Goal: Check status: Check status

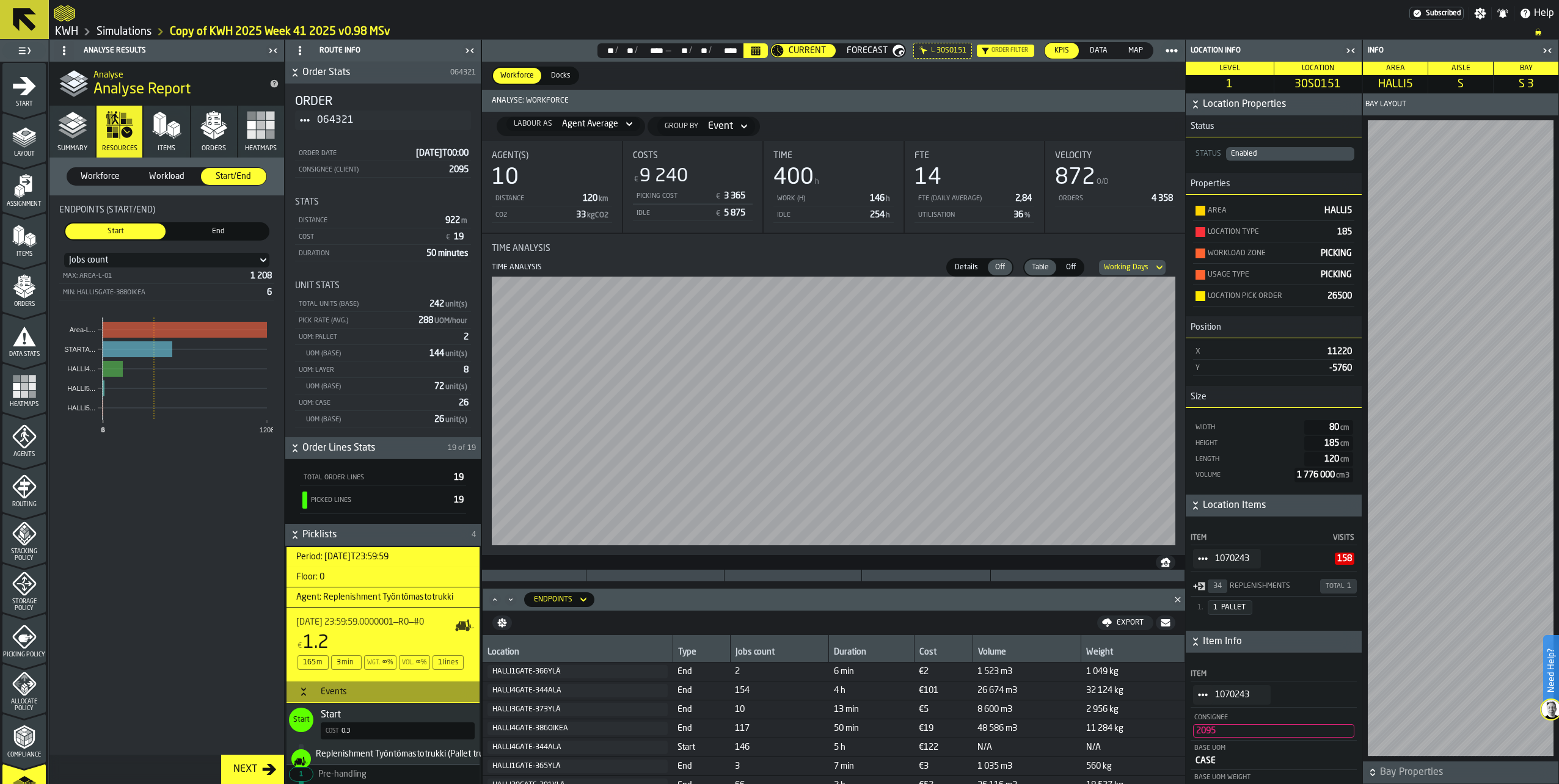
scroll to position [122, 0]
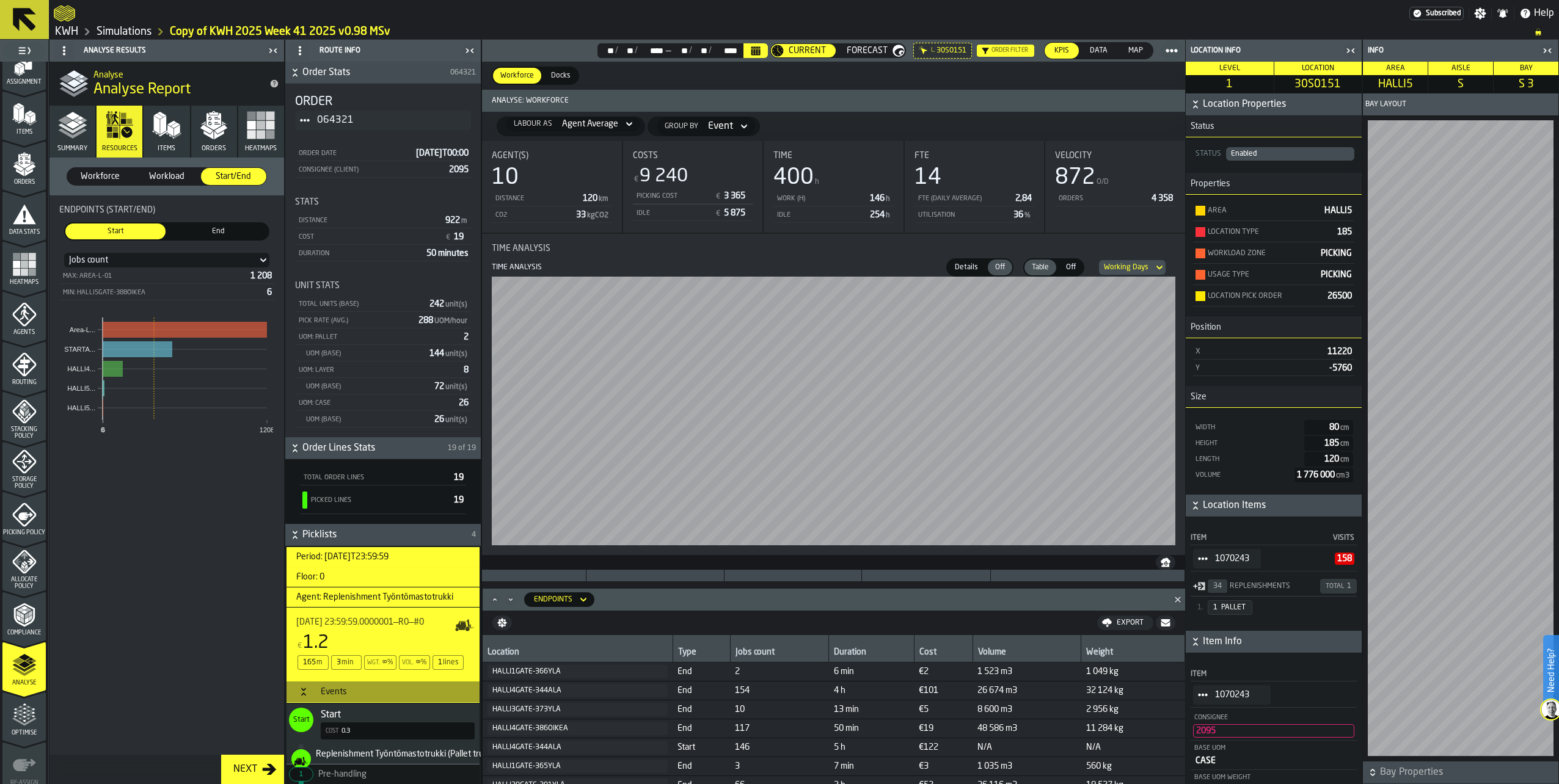
click at [173, 129] on icon "button" at bounding box center [167, 125] width 29 height 29
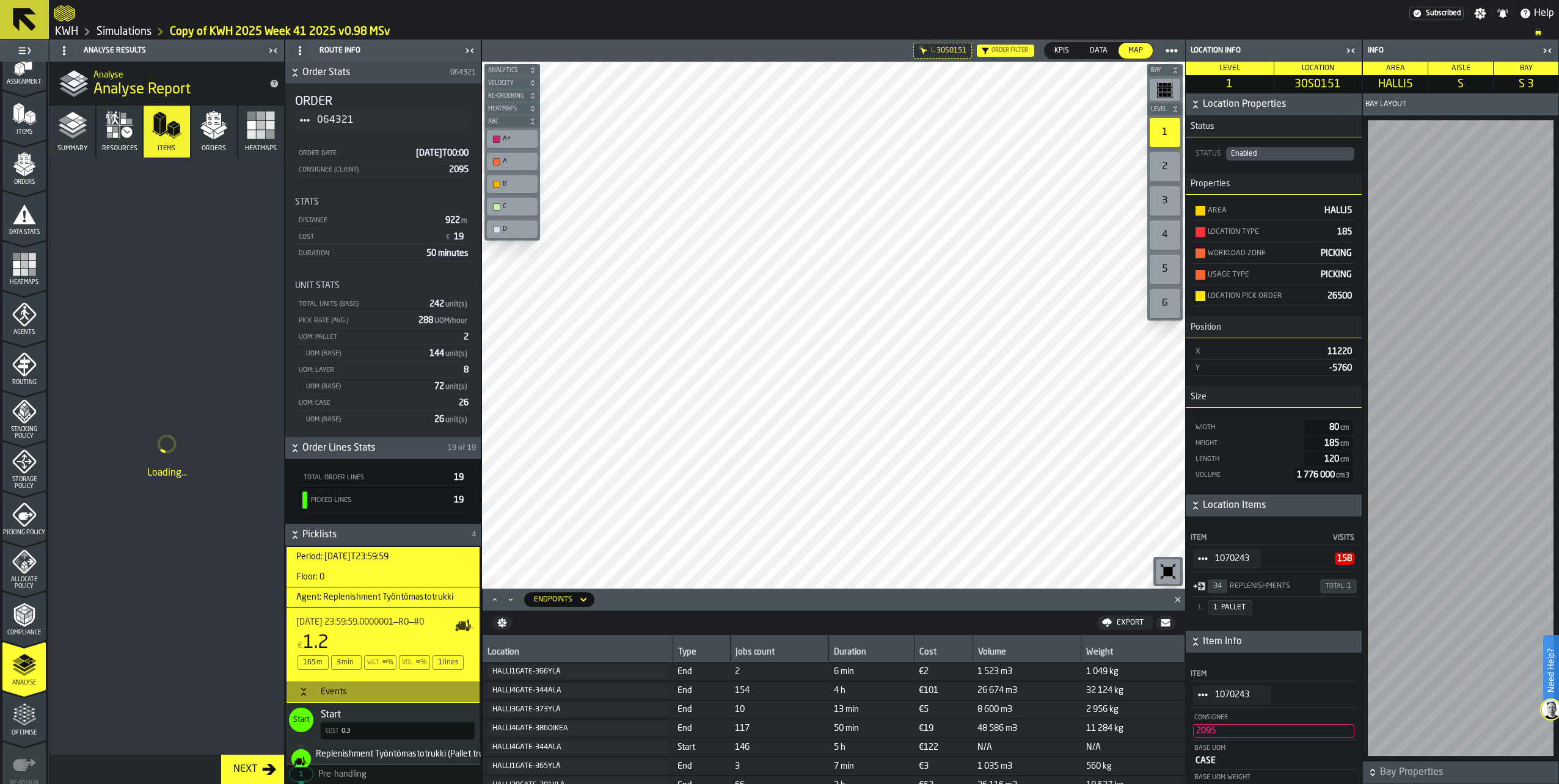
click at [220, 128] on polygon "button" at bounding box center [221, 129] width 13 height 9
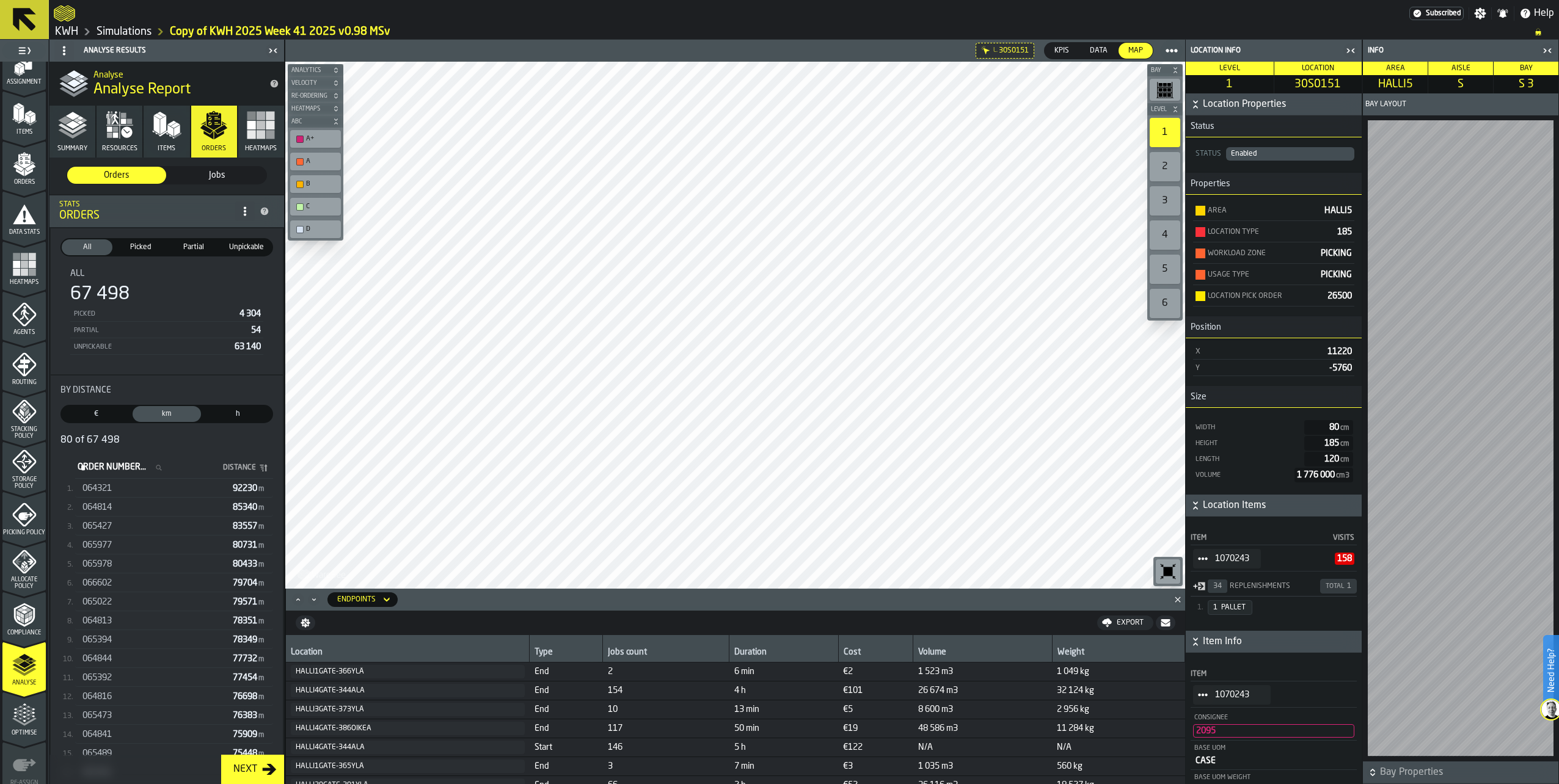
scroll to position [0, 0]
click at [194, 251] on span "Partial" at bounding box center [194, 248] width 46 height 11
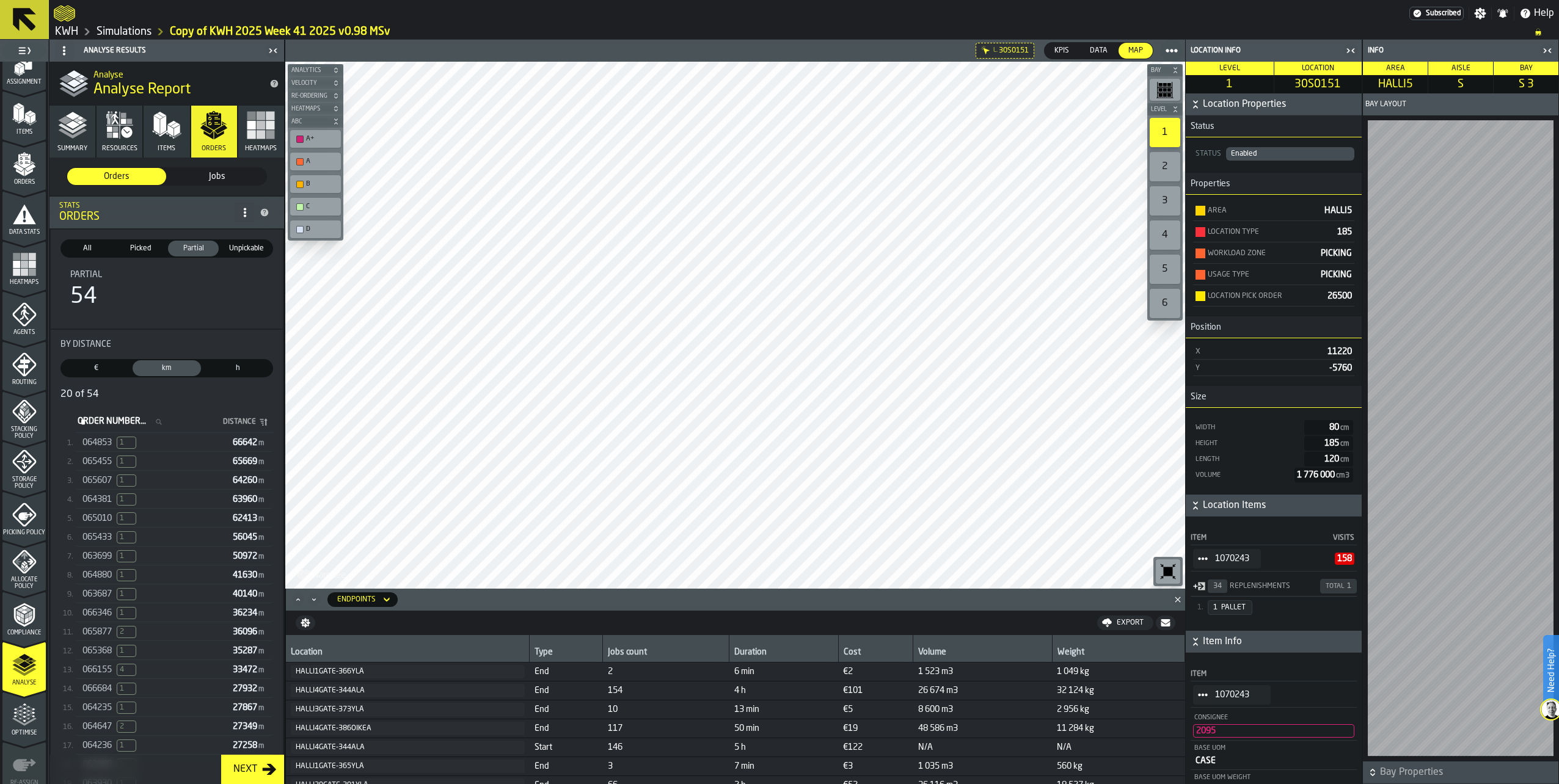
click at [95, 622] on div "066346 1 36234 m" at bounding box center [174, 613] width 198 height 18
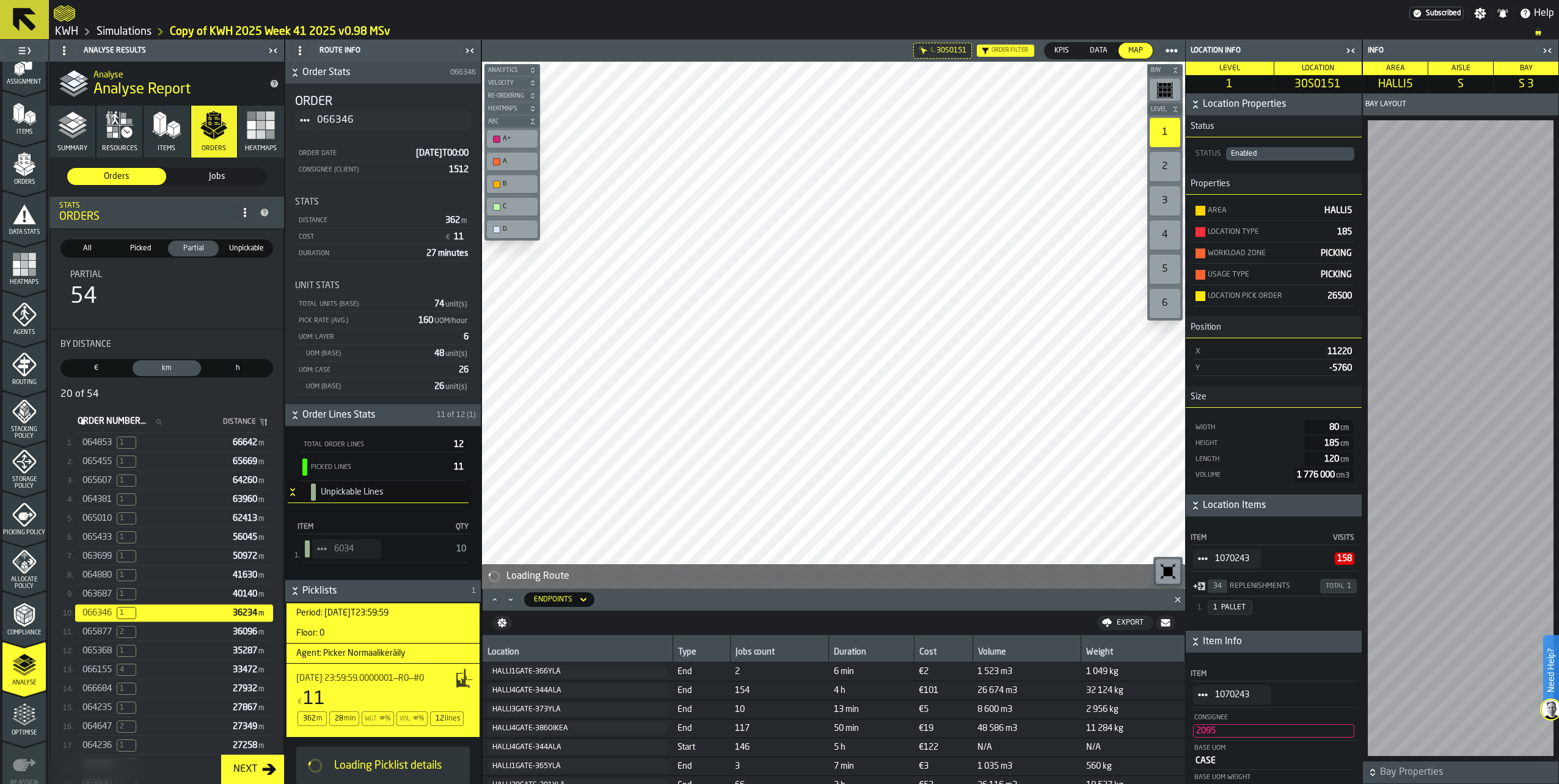
click at [317, 549] on icon "StatList-item-6034" at bounding box center [322, 549] width 10 height 10
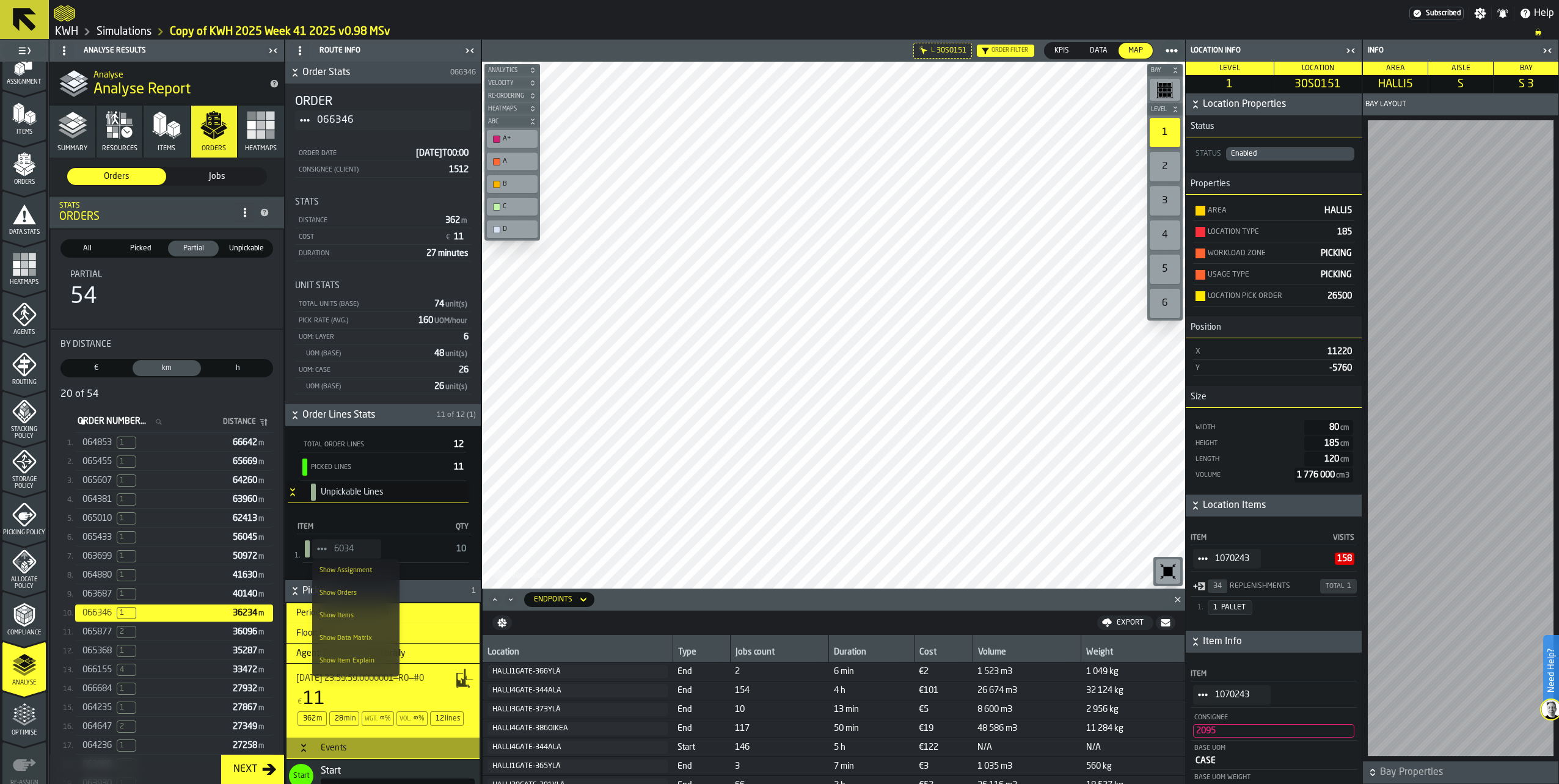
click at [330, 613] on div "Show Items" at bounding box center [355, 616] width 73 height 8
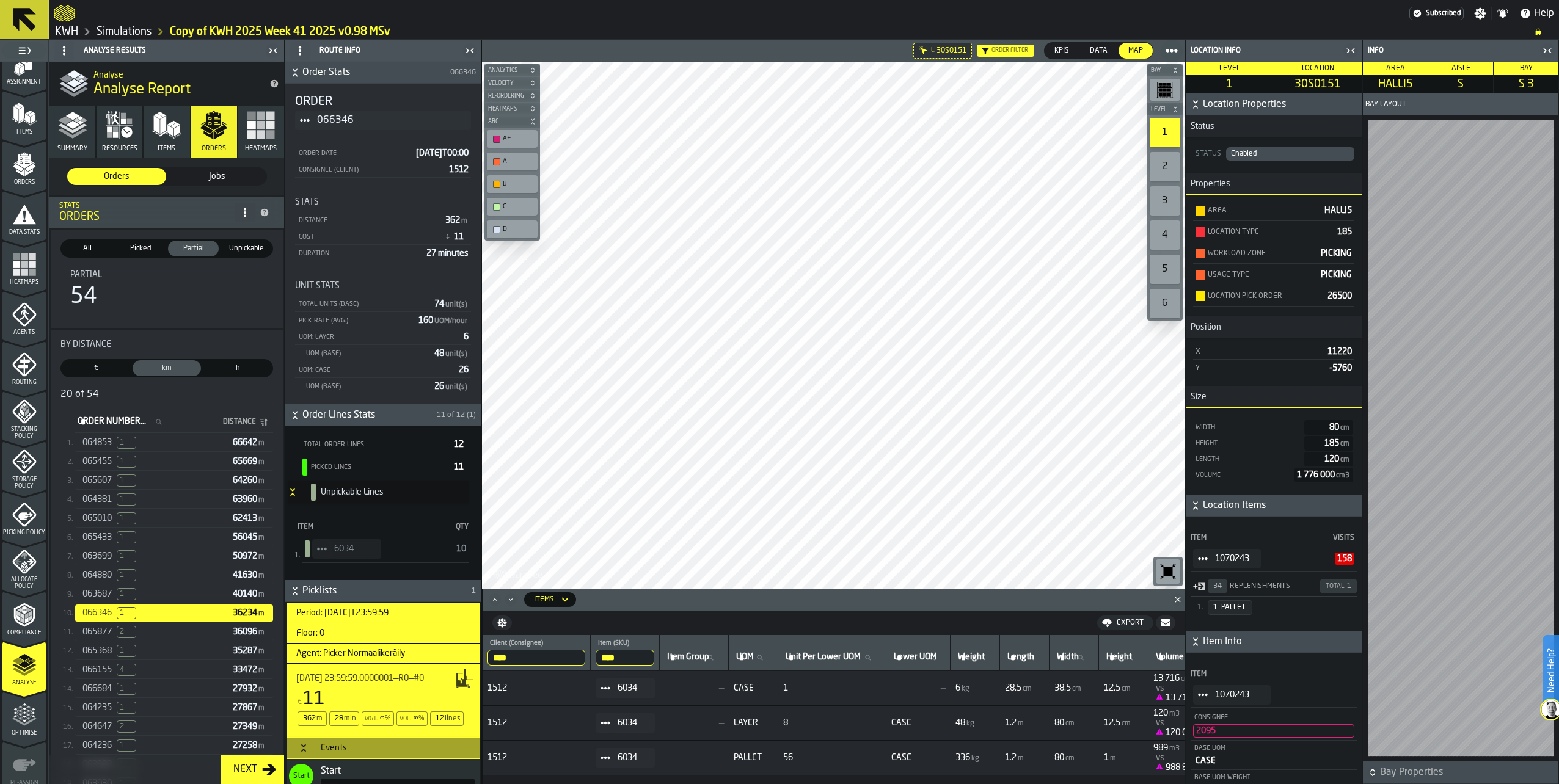
click at [318, 549] on icon "StatList-item-6034" at bounding box center [322, 549] width 10 height 10
click at [355, 575] on li "Show Assignment" at bounding box center [356, 571] width 88 height 23
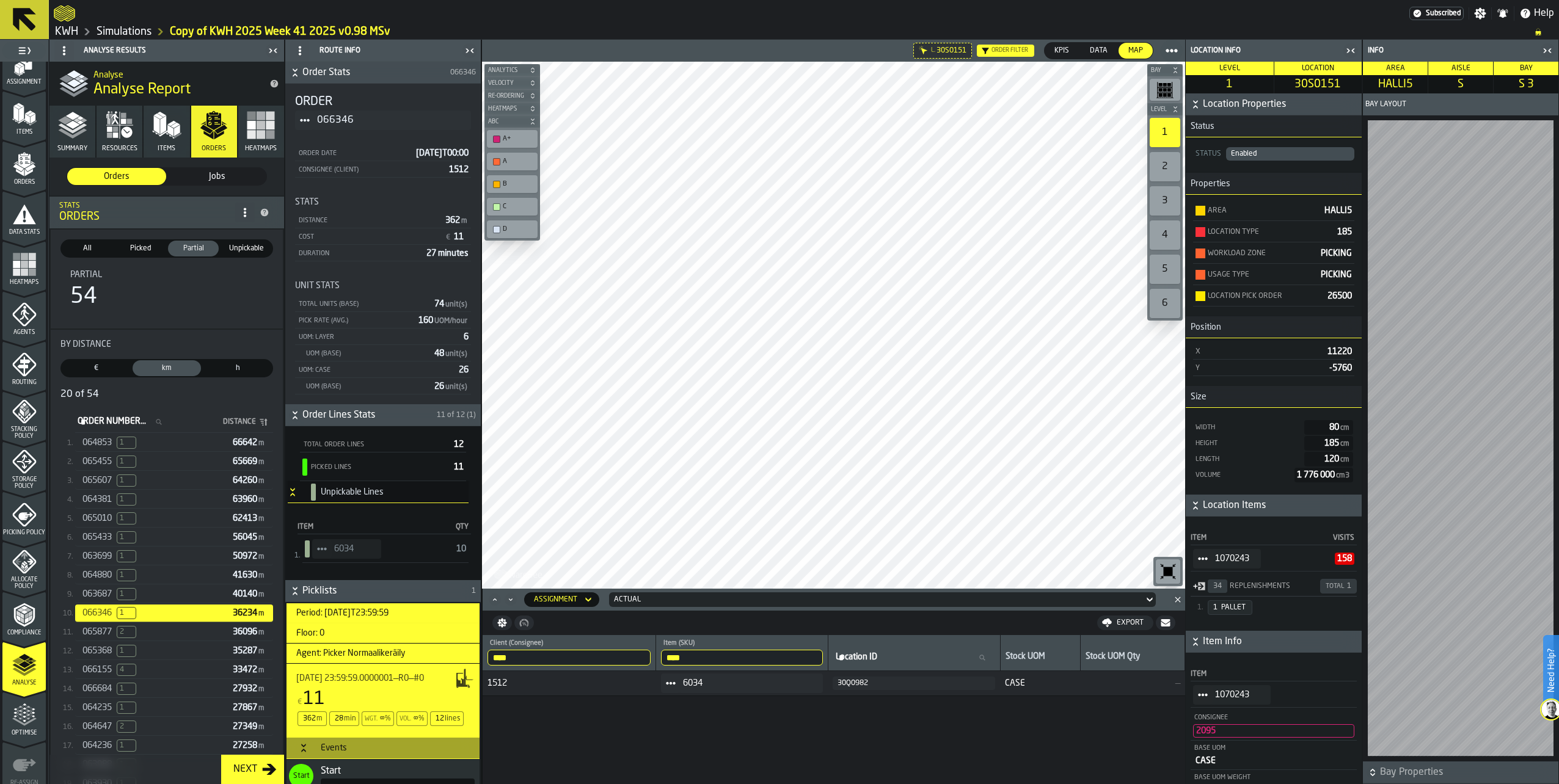
click at [1158, 165] on div "2" at bounding box center [1165, 167] width 31 height 29
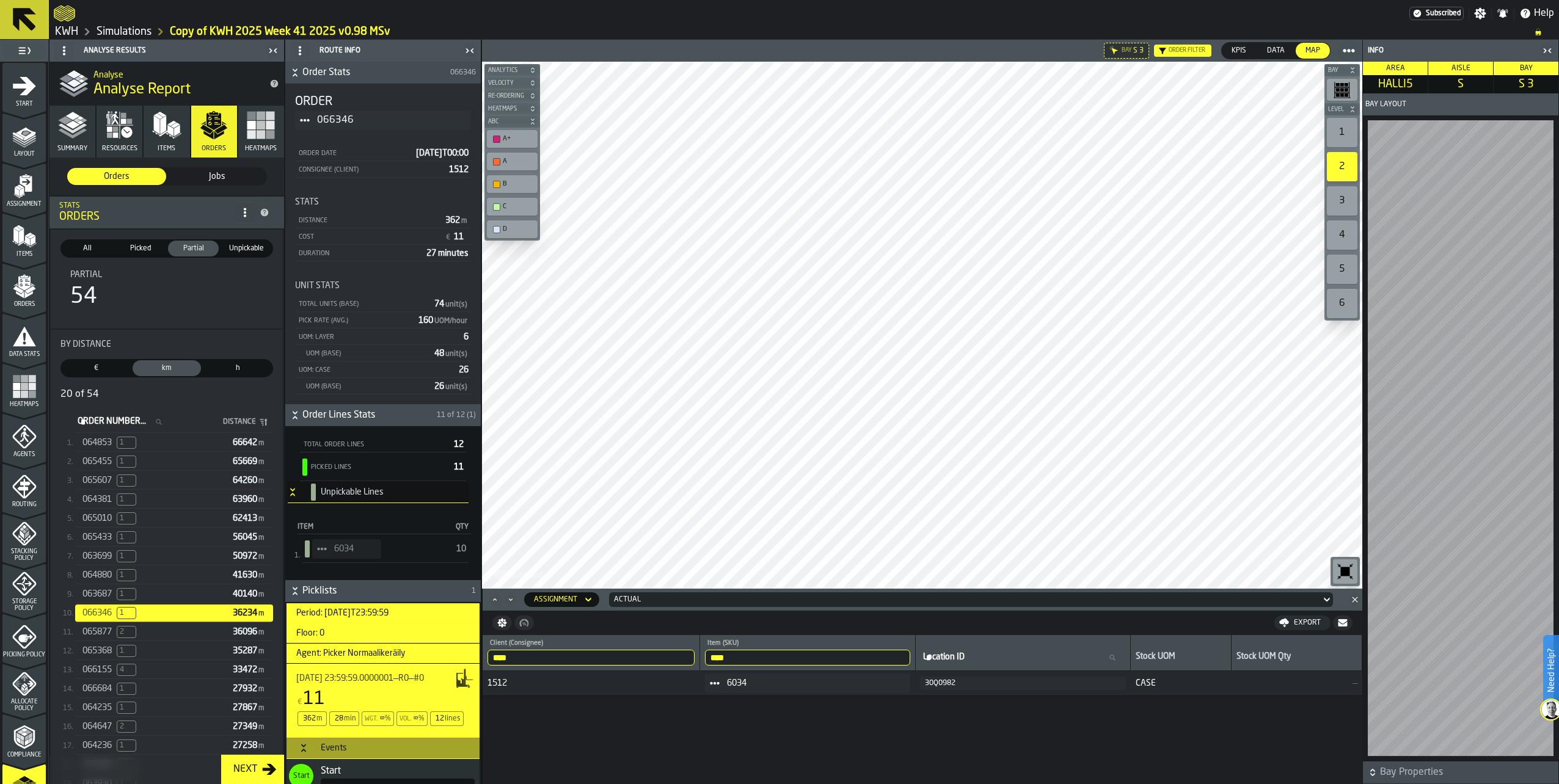
click at [25, 143] on icon "menu Layout" at bounding box center [24, 136] width 24 height 24
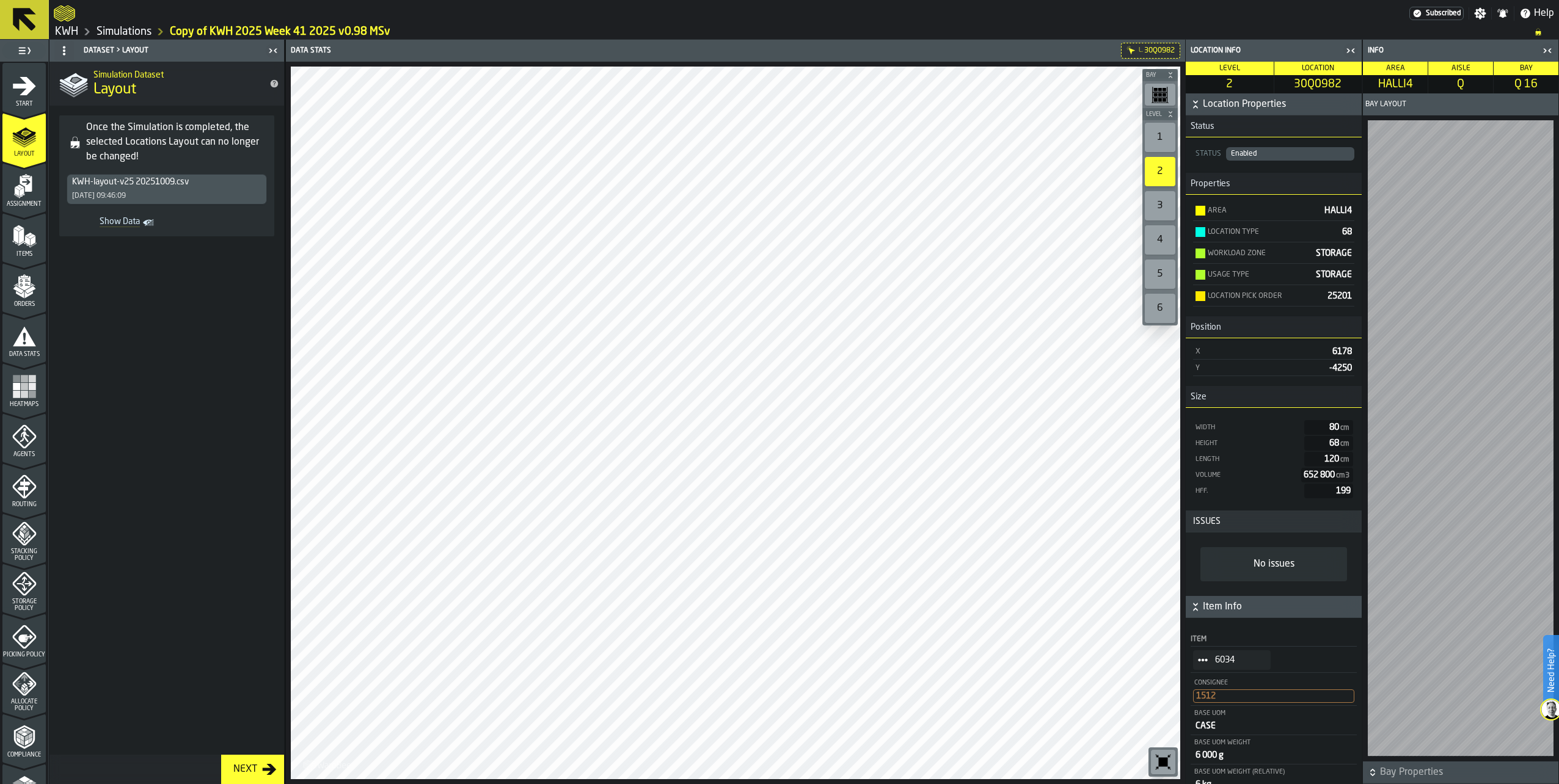
click at [1201, 661] on icon "StatList-item-6034" at bounding box center [1203, 660] width 10 height 10
click at [1216, 726] on div "Show Items" at bounding box center [1236, 728] width 73 height 8
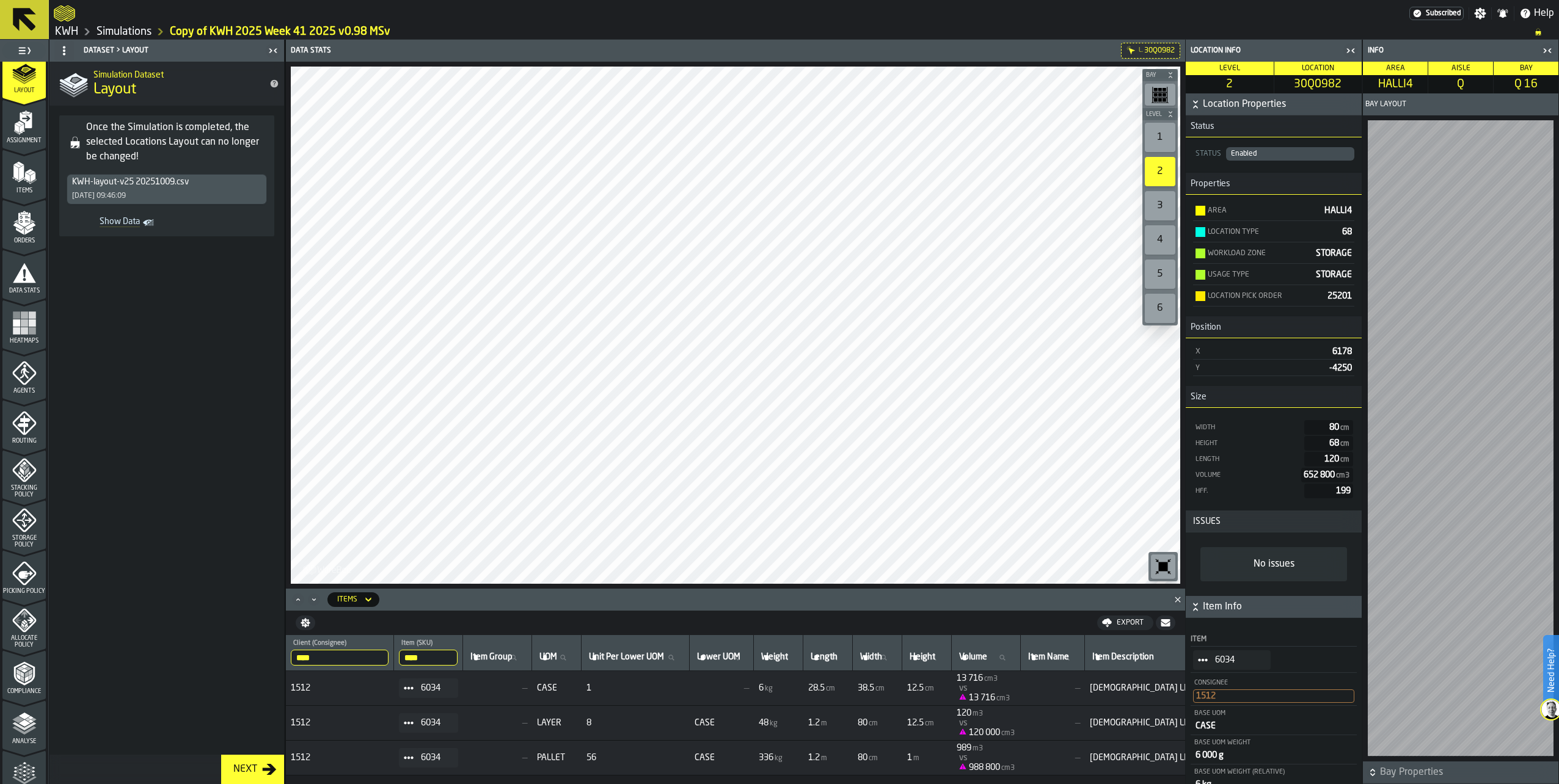
scroll to position [180, 0]
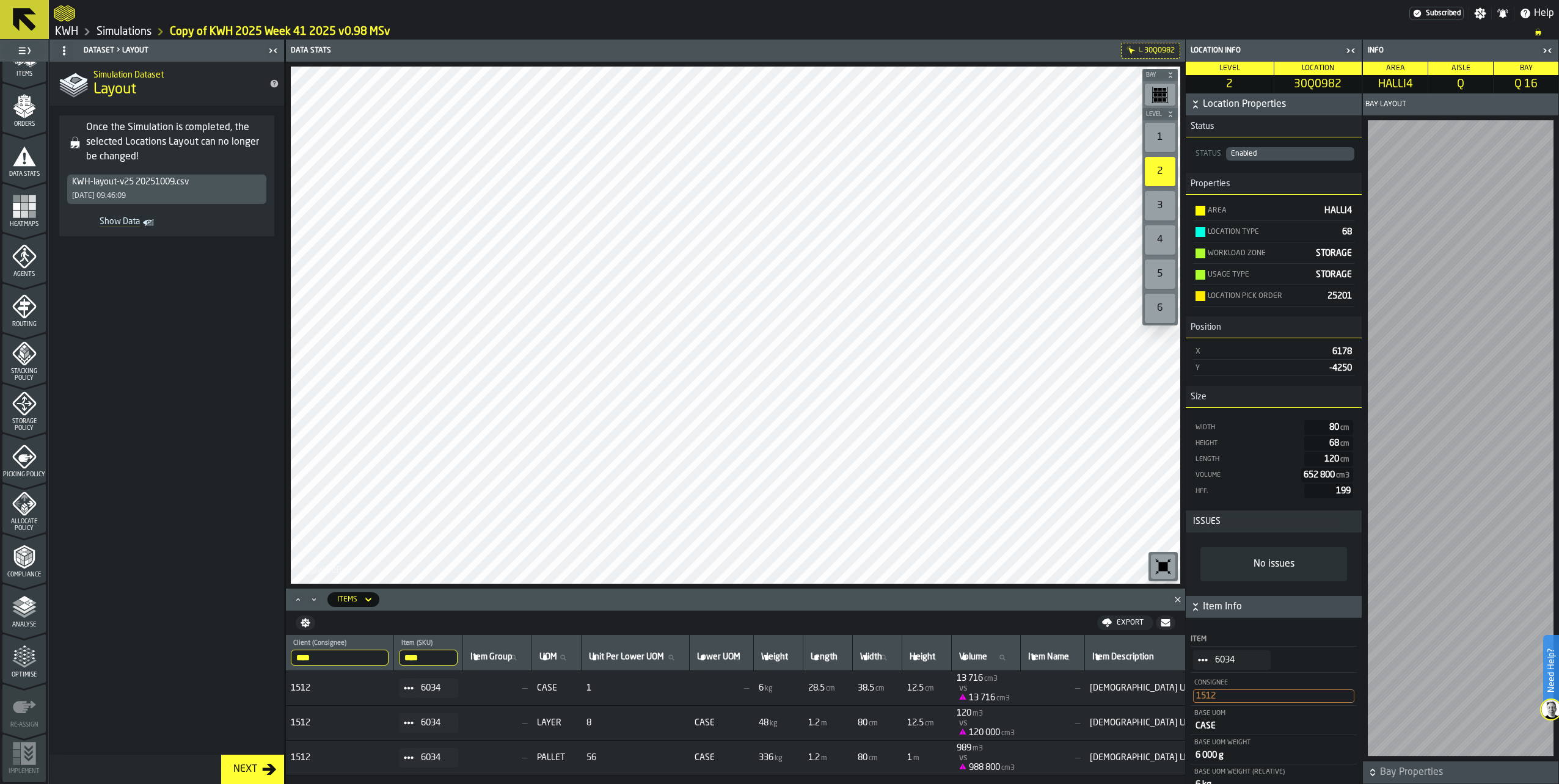
click at [13, 611] on polyline "menu Analyse" at bounding box center [24, 614] width 24 height 9
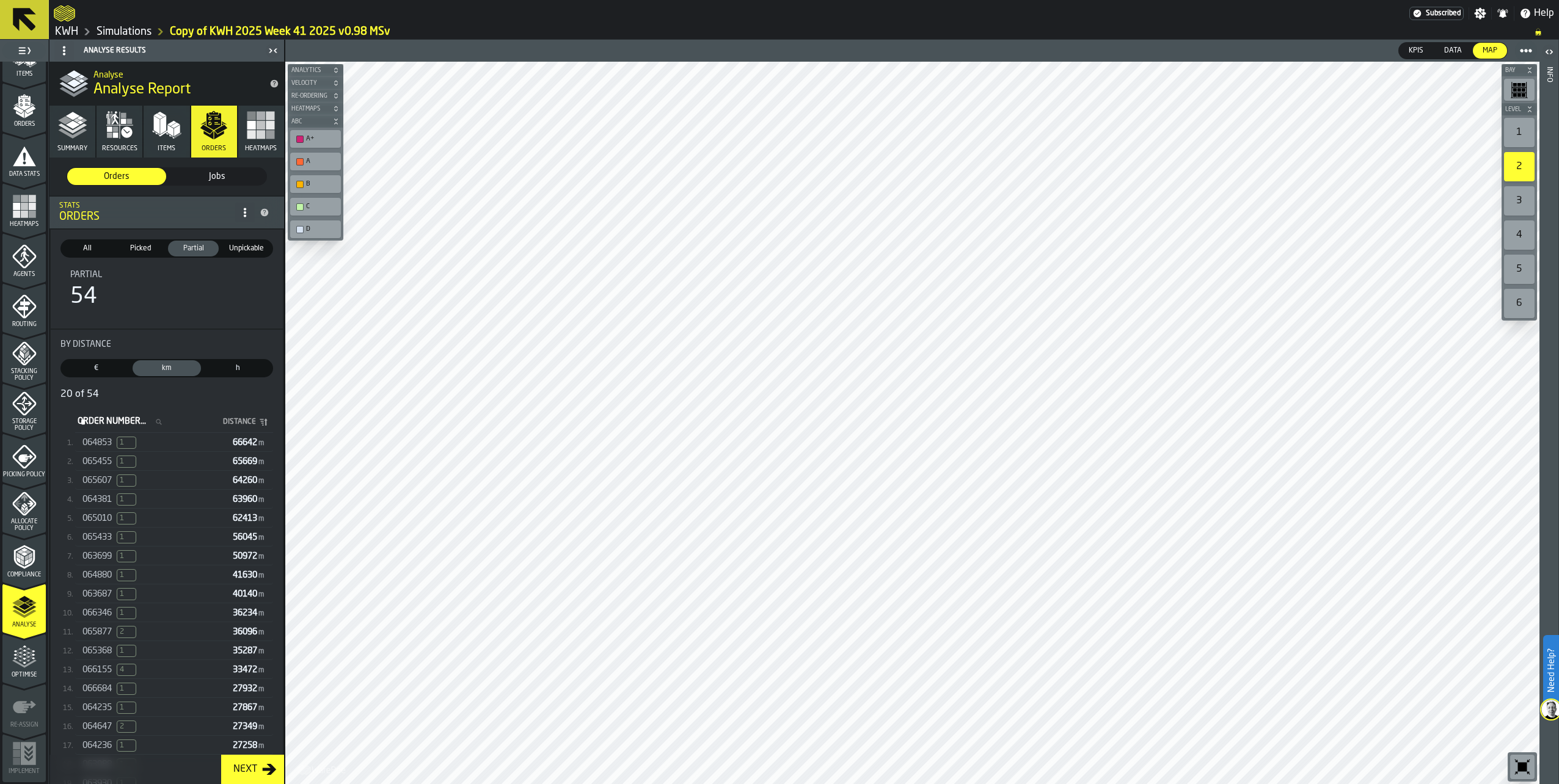
click at [118, 676] on span "4" at bounding box center [126, 670] width 20 height 12
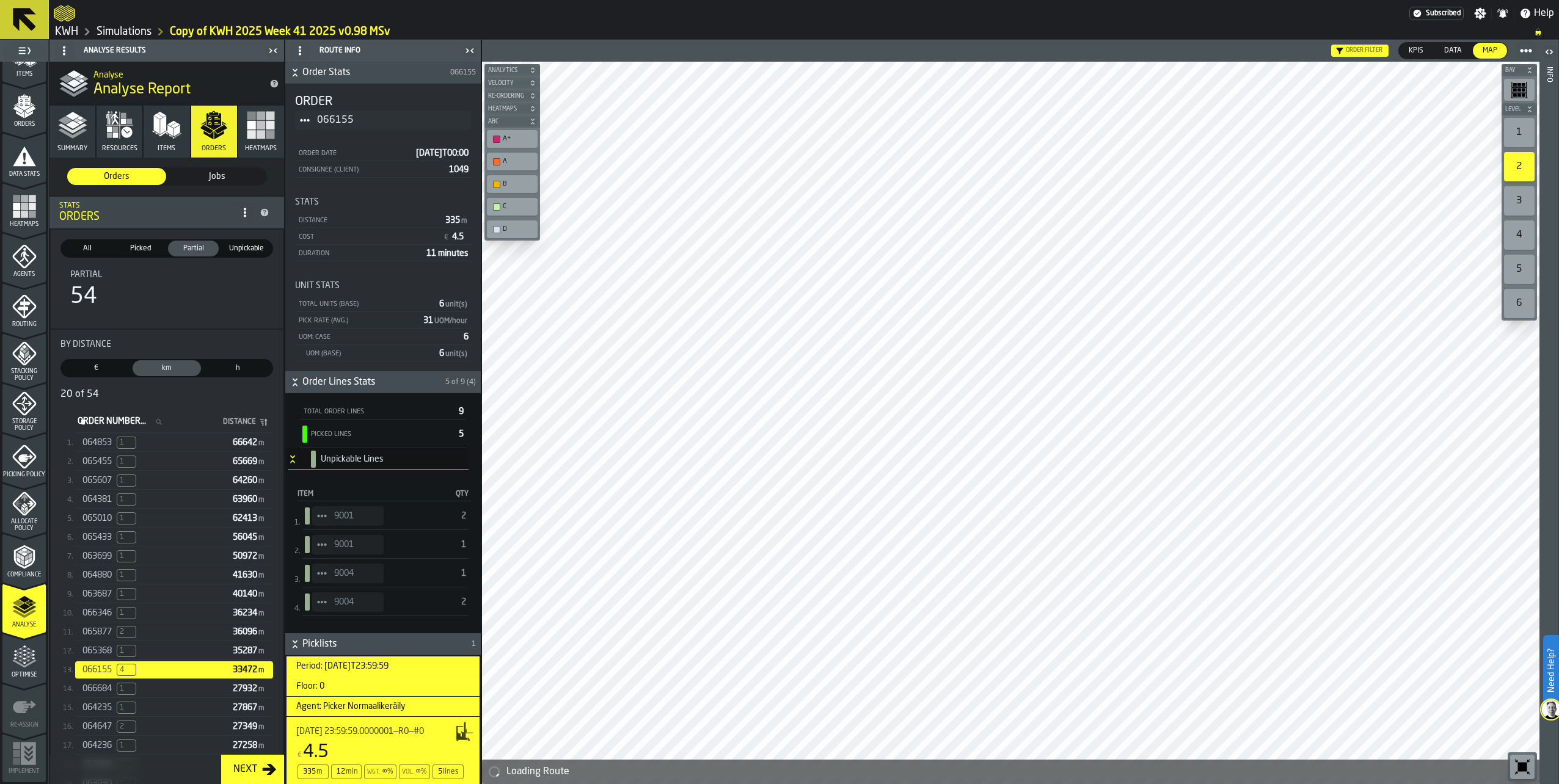
click at [74, 371] on span "€" at bounding box center [95, 368] width 63 height 11
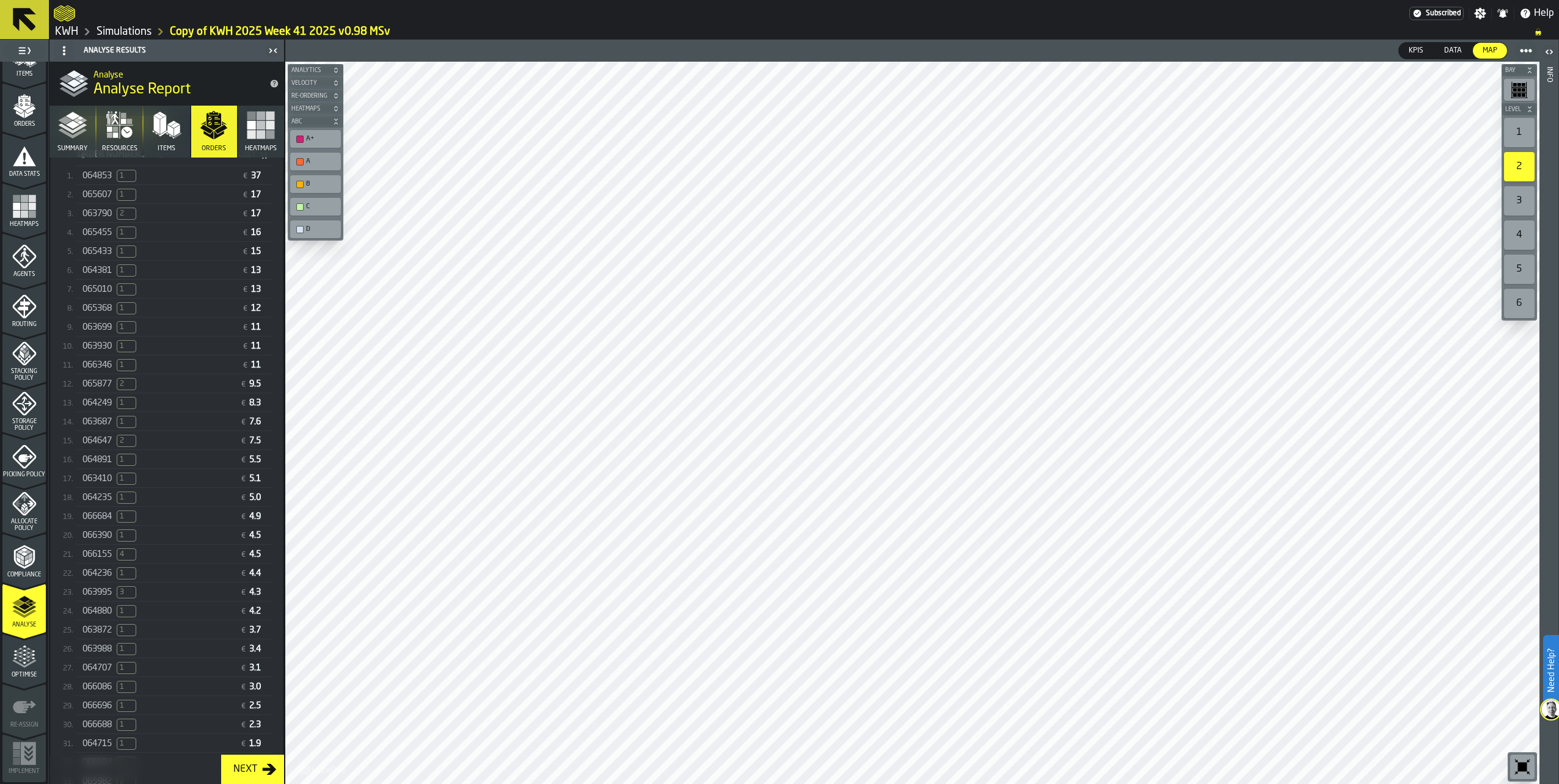
scroll to position [267, 0]
click at [96, 559] on span "066155" at bounding box center [97, 554] width 29 height 10
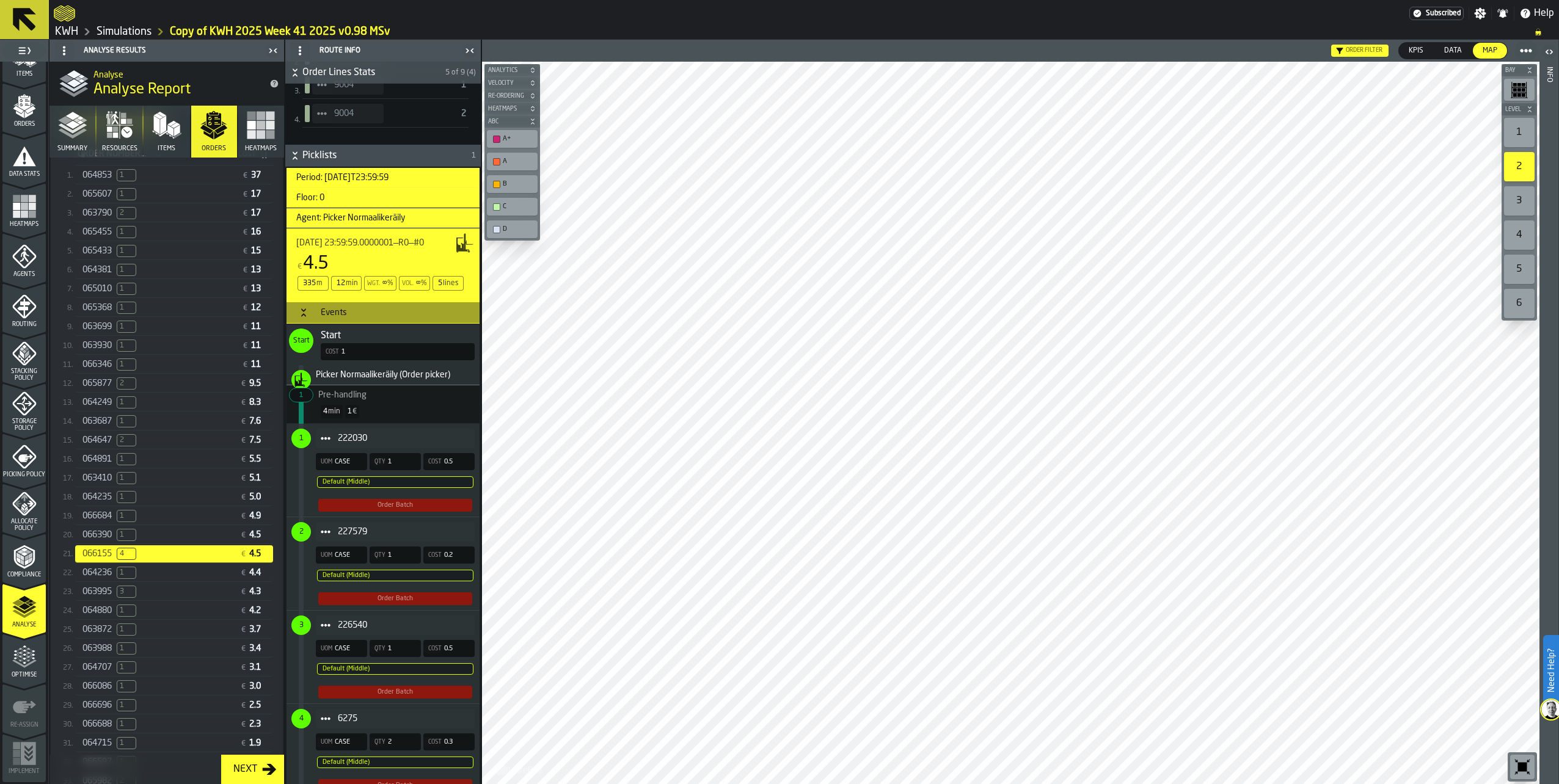
scroll to position [672, 0]
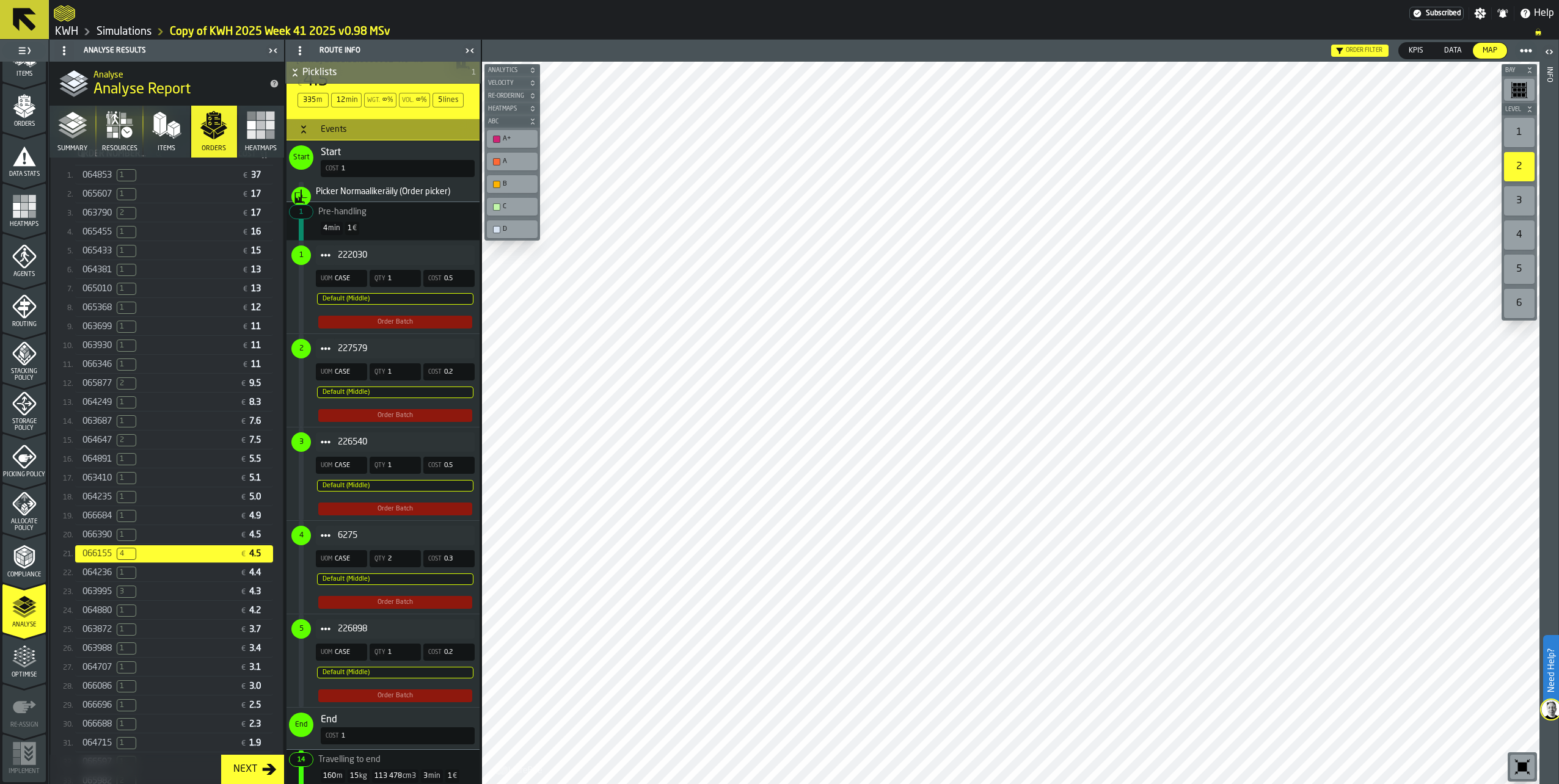
click at [1517, 130] on div "1" at bounding box center [1519, 132] width 31 height 29
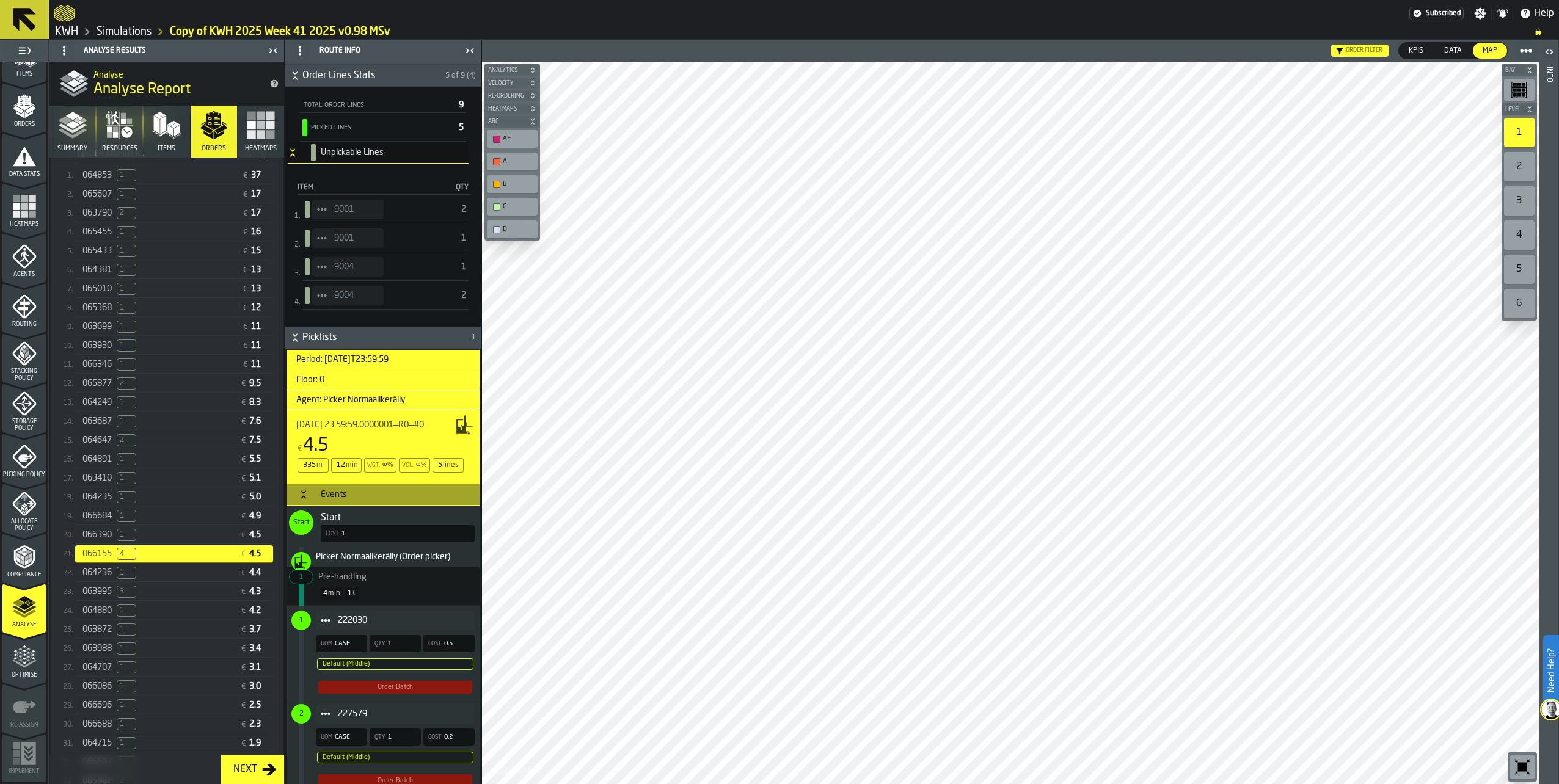
scroll to position [305, 0]
click at [319, 209] on icon "StatList-item-9001" at bounding box center [322, 211] width 10 height 10
click at [333, 280] on div "Show Items" at bounding box center [355, 277] width 73 height 8
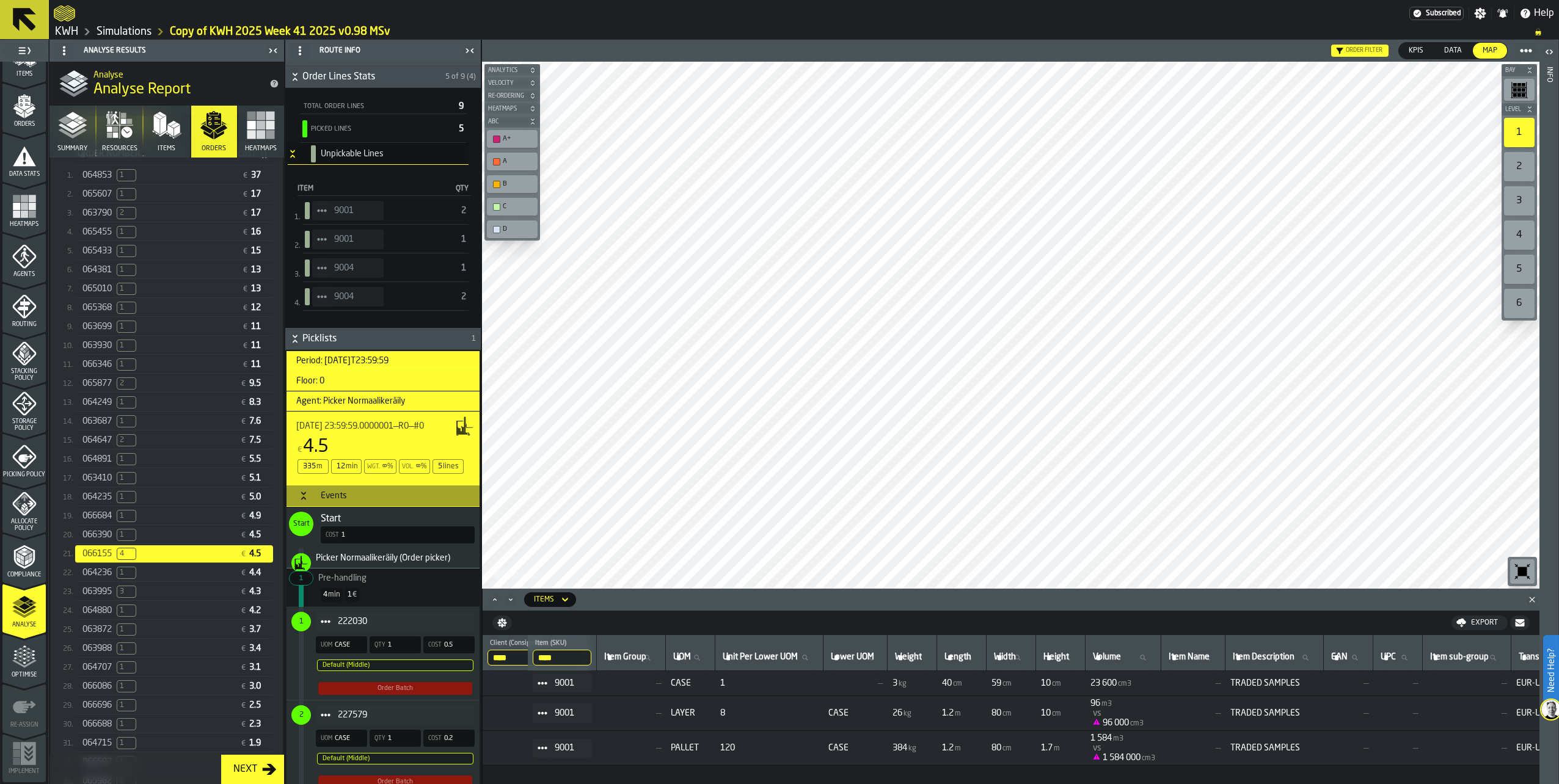
scroll to position [0, 0]
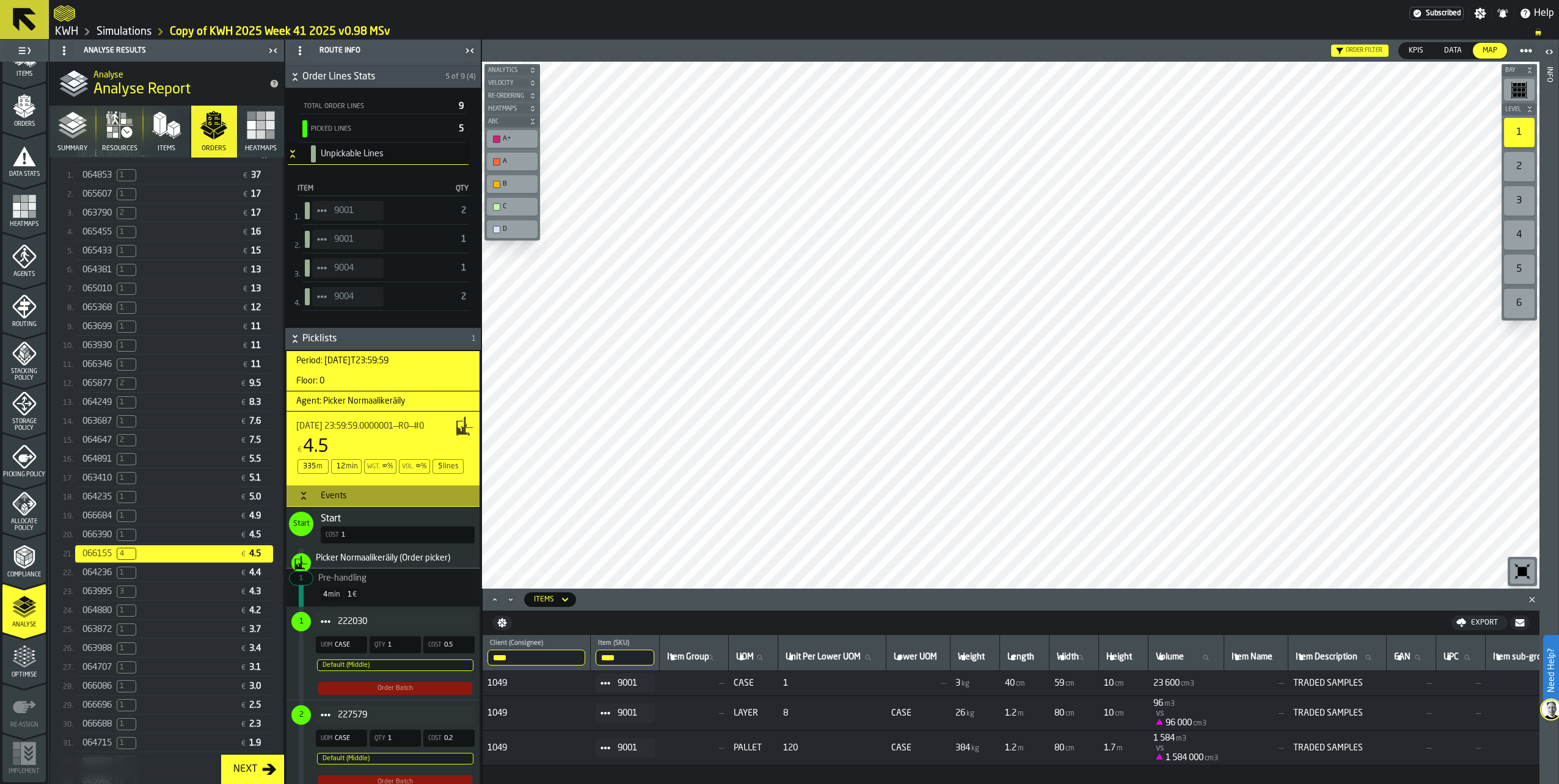
click at [609, 680] on icon at bounding box center [605, 683] width 10 height 10
click at [624, 709] on li "Show Assignment" at bounding box center [645, 704] width 88 height 23
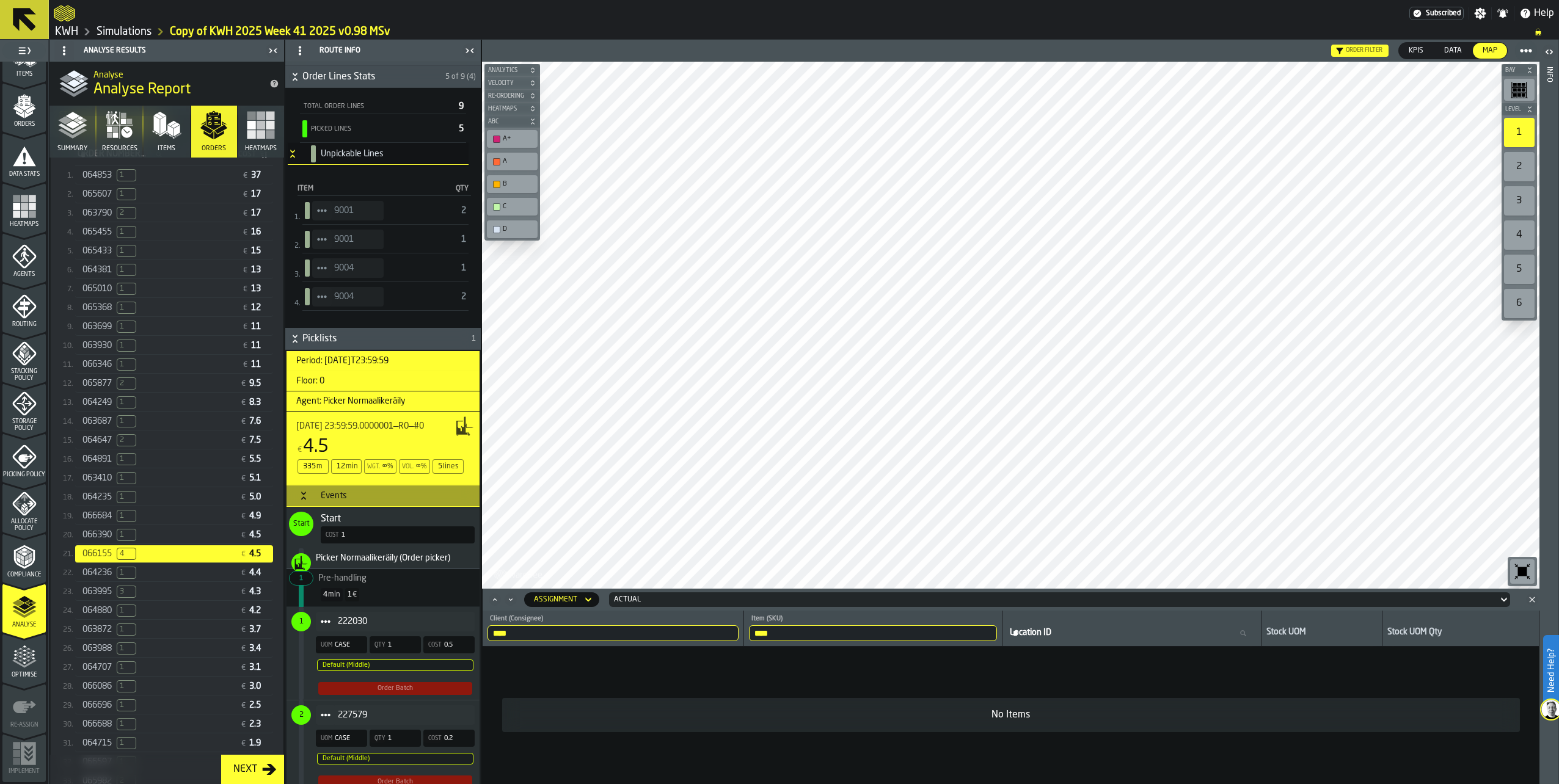
click at [313, 269] on span "StatList-item-9004" at bounding box center [322, 268] width 20 height 20
click at [343, 332] on div "Show Items" at bounding box center [355, 335] width 73 height 8
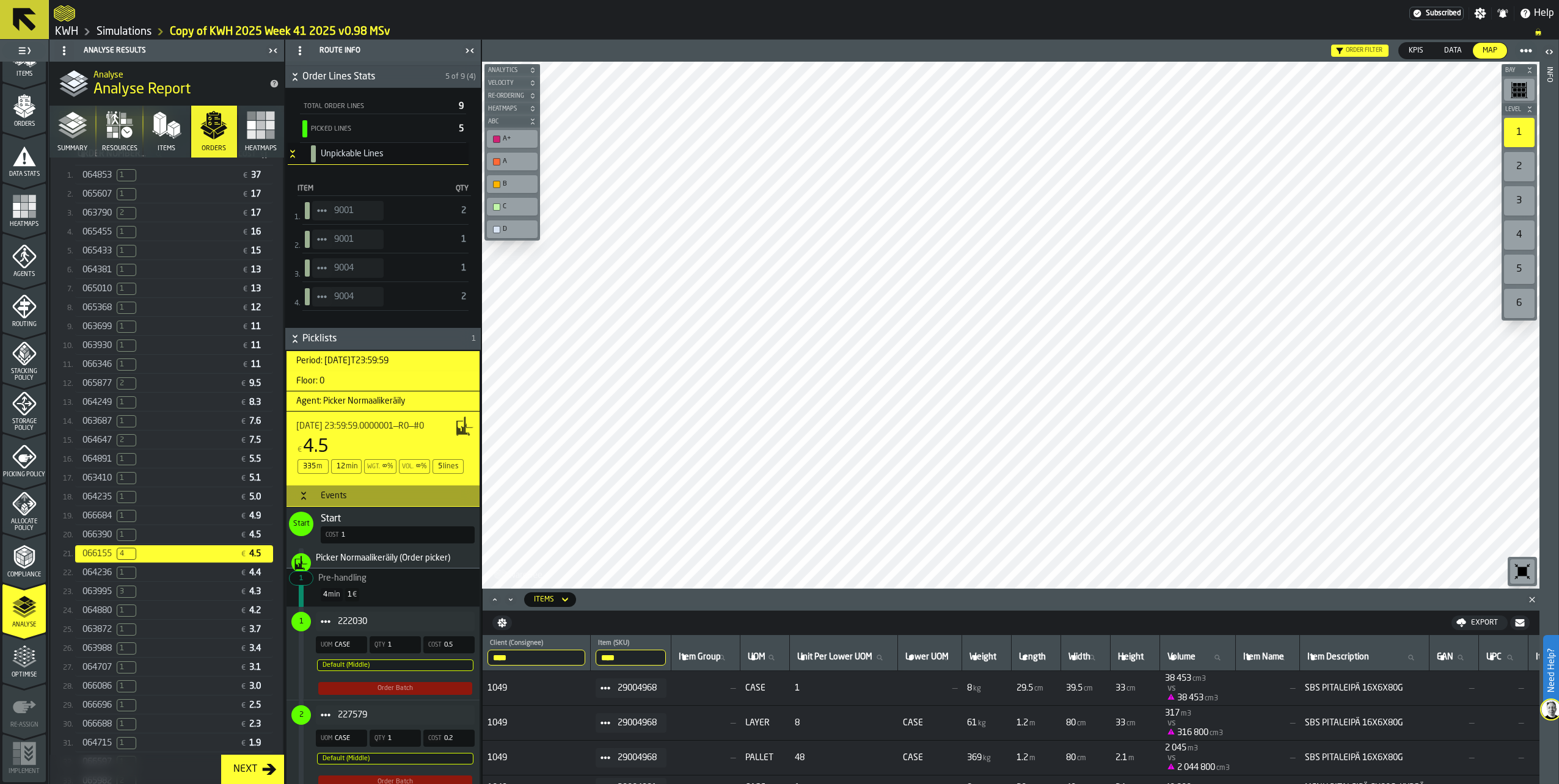
click at [320, 270] on icon "StatList-item-9004" at bounding box center [322, 268] width 10 height 10
click at [332, 292] on div "Show Assignment" at bounding box center [355, 290] width 73 height 8
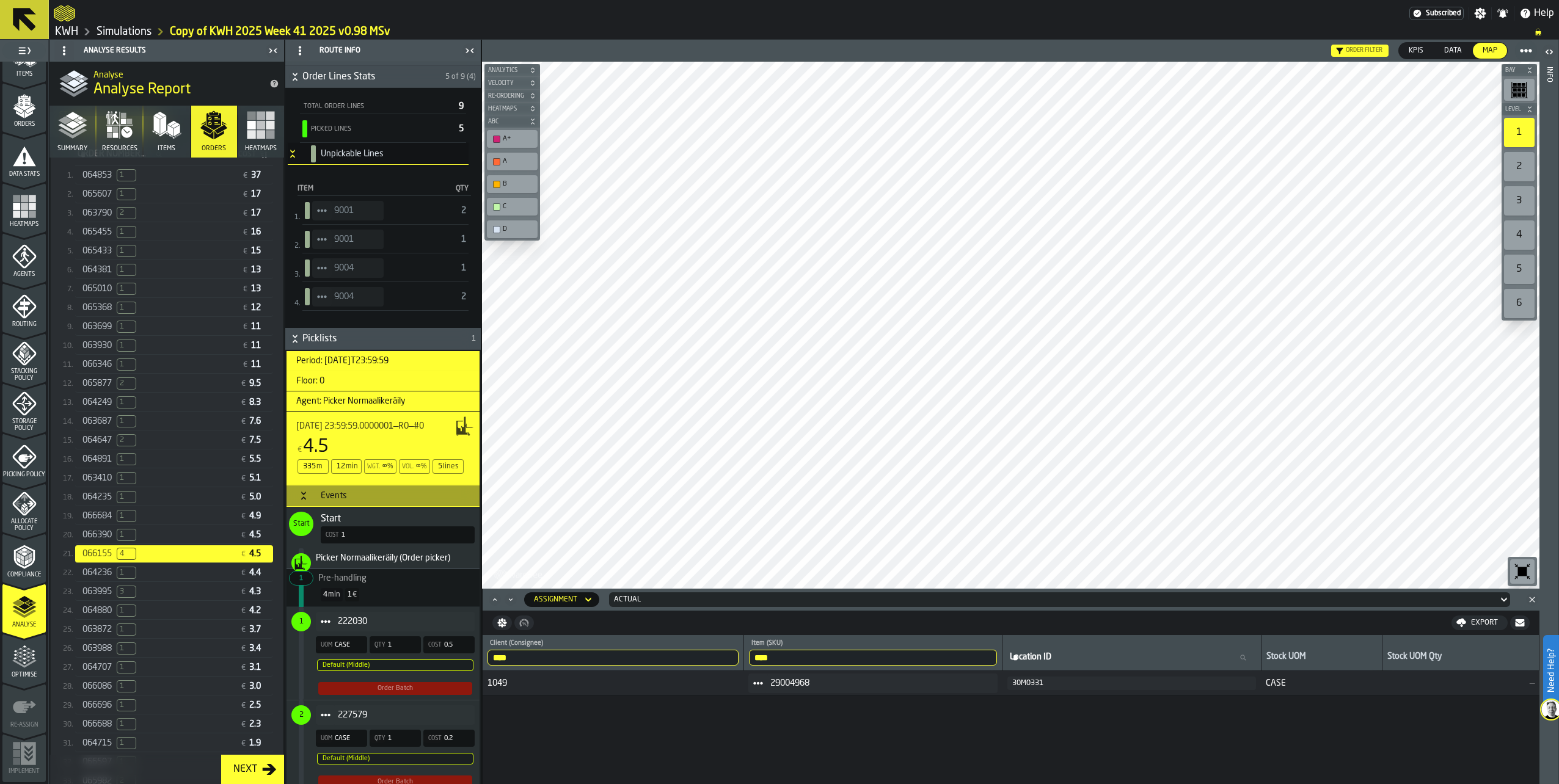
click at [1041, 683] on div "30M0331" at bounding box center [1132, 683] width 239 height 9
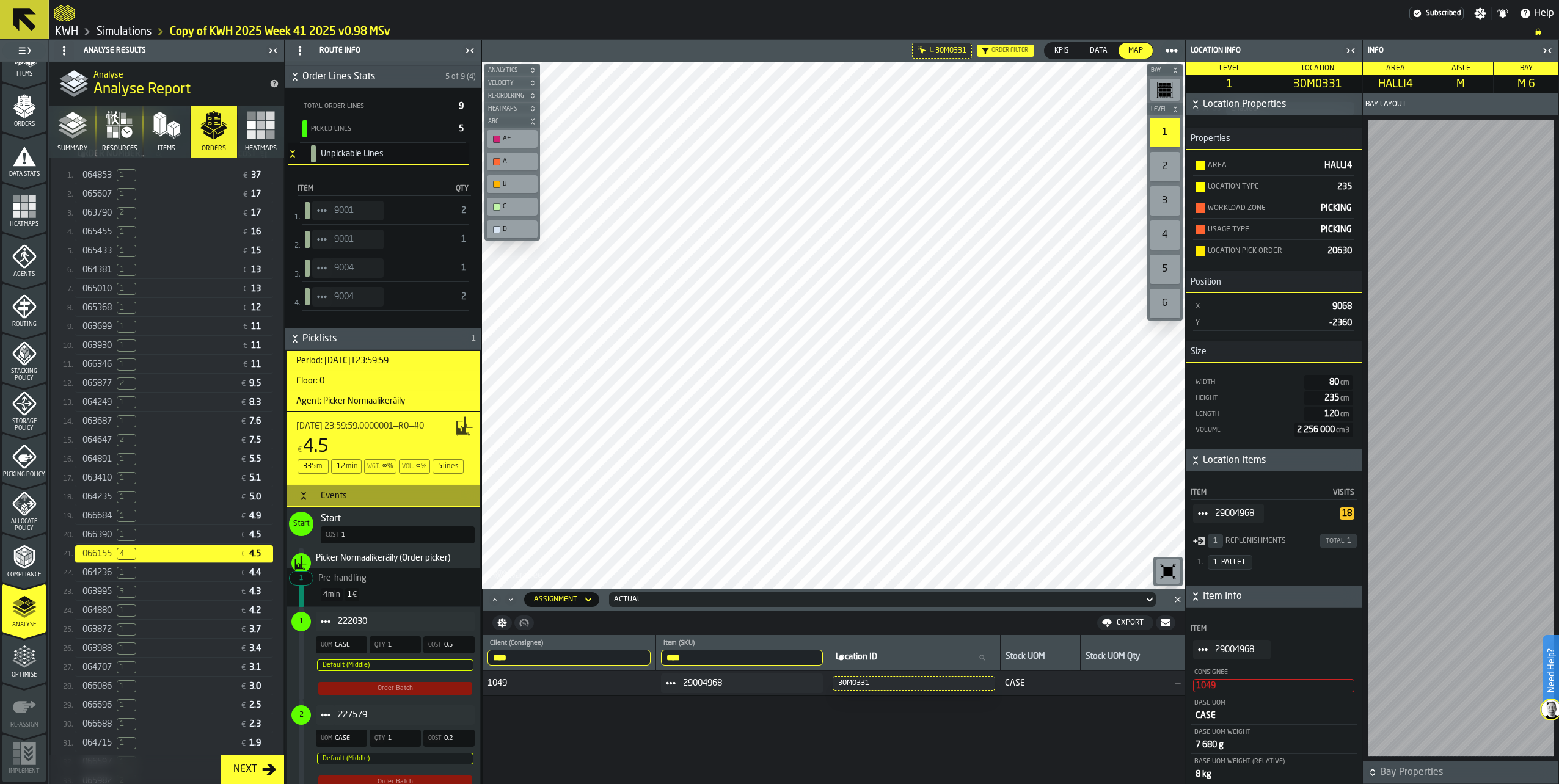
scroll to position [183, 0]
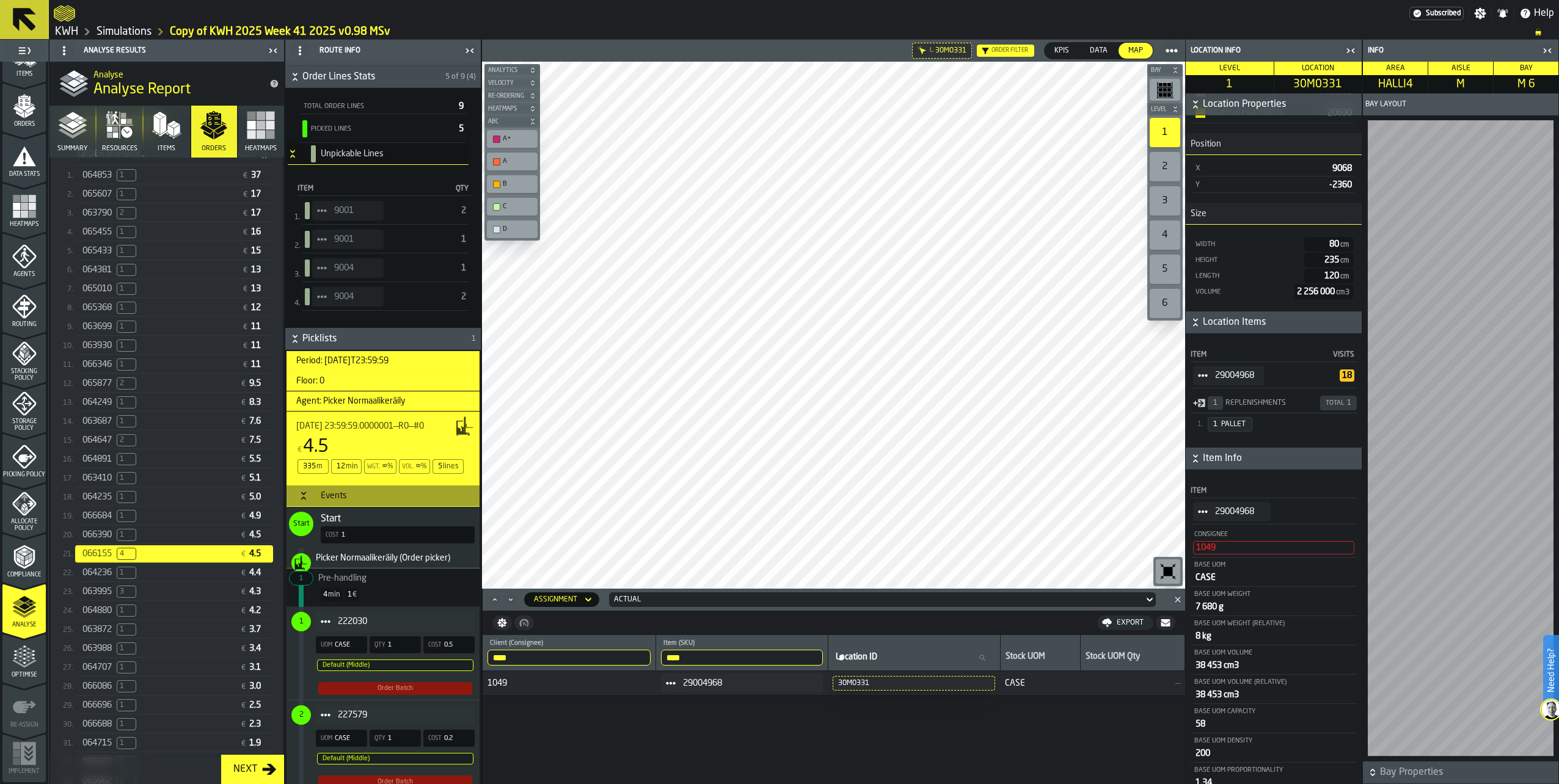
click at [1199, 513] on circle "StatList-item-29004968" at bounding box center [1199, 512] width 4 height 4
click at [1218, 586] on li "Show Items" at bounding box center [1237, 581] width 88 height 23
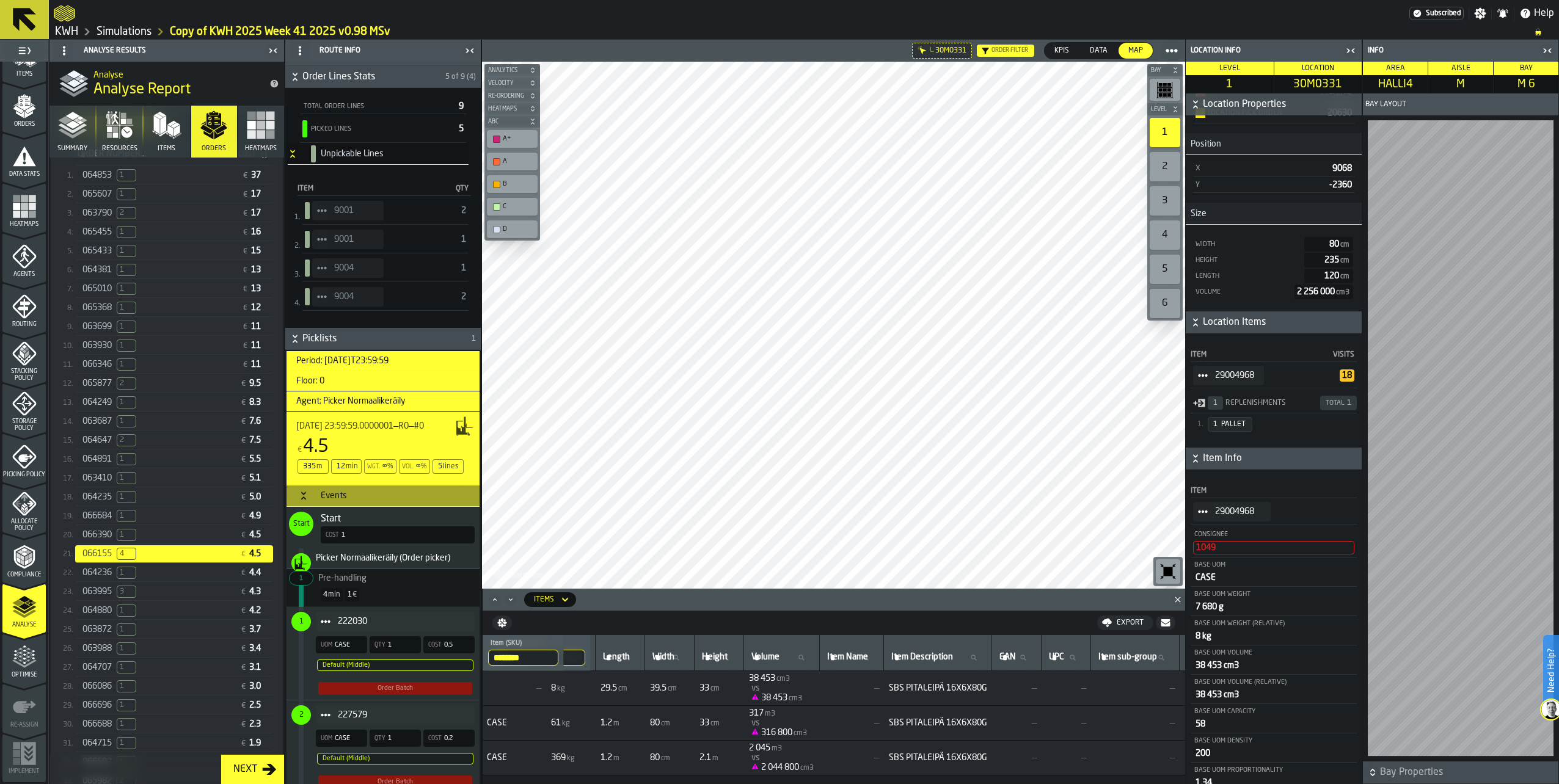
scroll to position [0, 0]
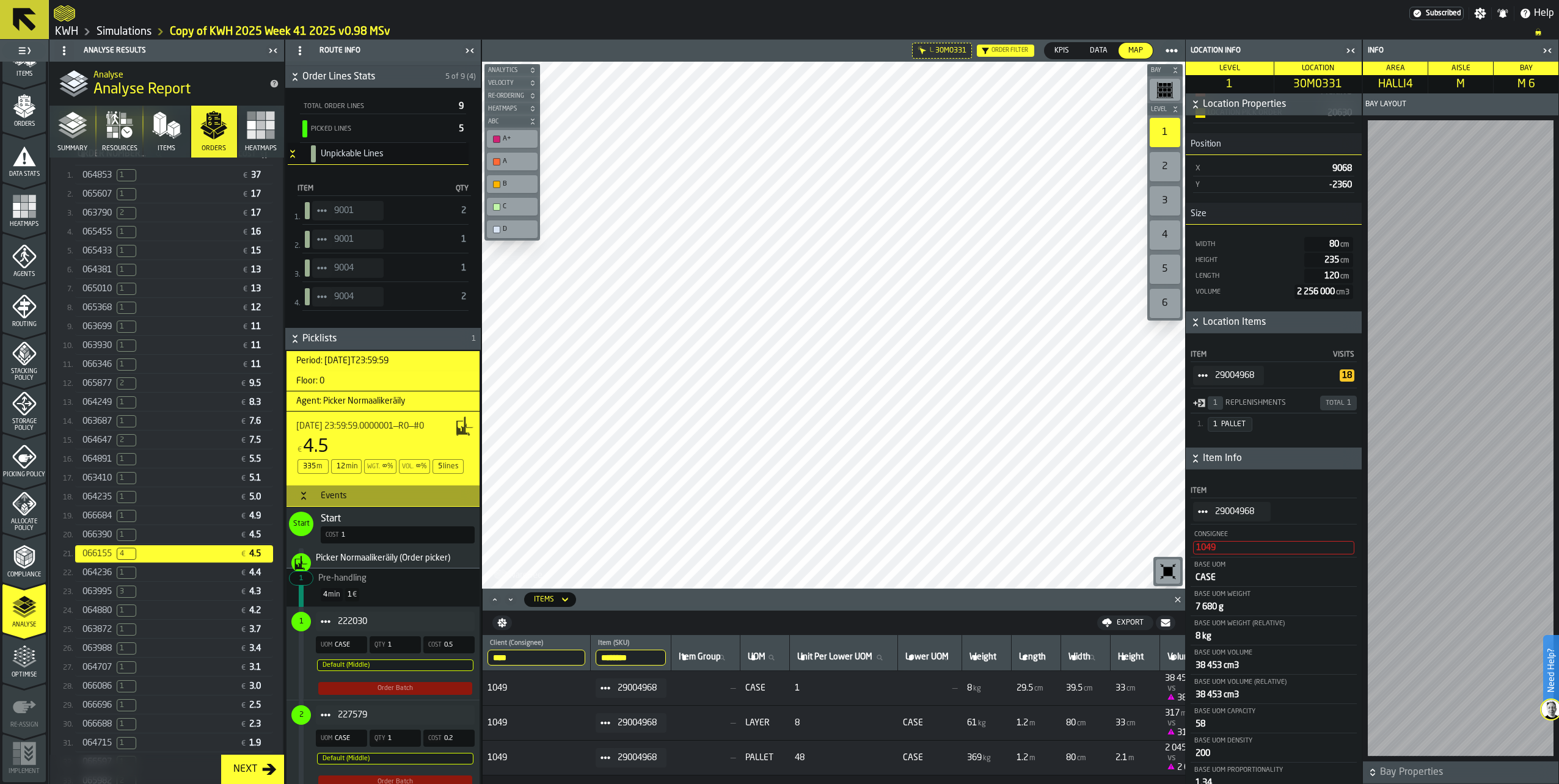
drag, startPoint x: 315, startPoint y: 265, endPoint x: 320, endPoint y: 269, distance: 6.4
click at [319, 269] on span "StatList-item-9004" at bounding box center [322, 268] width 20 height 20
click at [335, 338] on div "Show Items" at bounding box center [355, 335] width 73 height 8
click at [607, 654] on input "****" at bounding box center [630, 658] width 70 height 16
type input "*****"
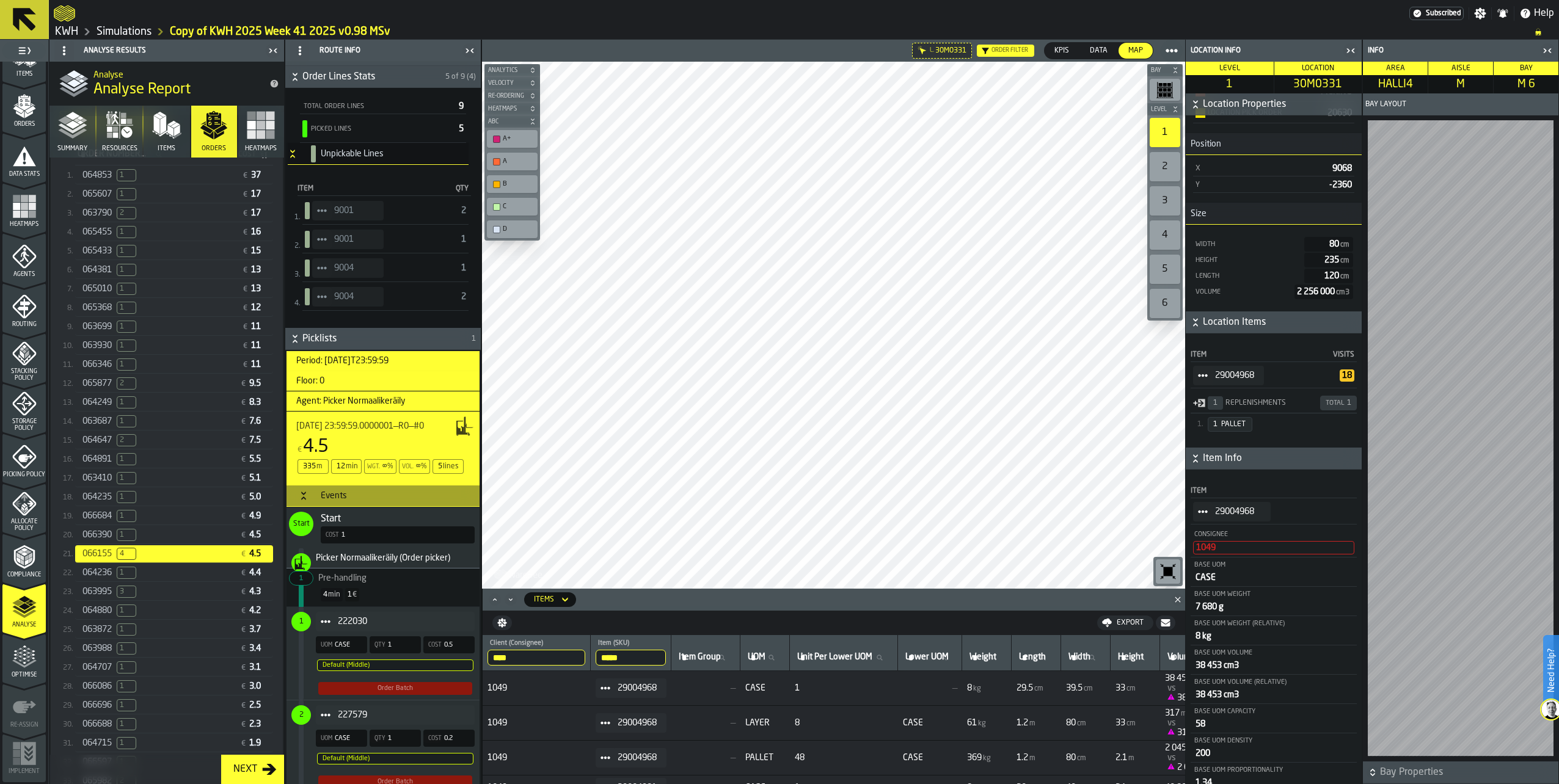
click at [631, 655] on input "*****" at bounding box center [630, 658] width 70 height 16
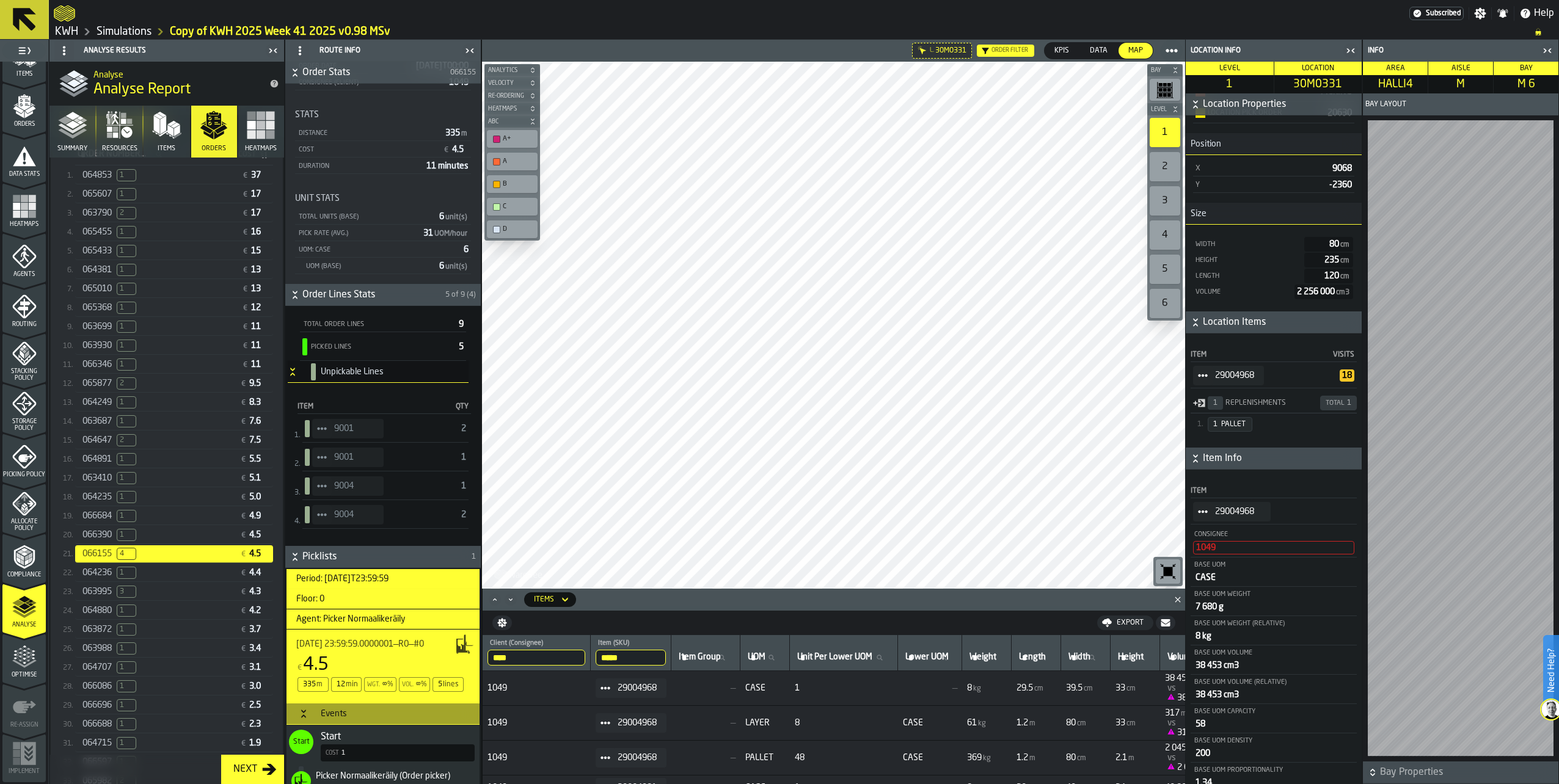
scroll to position [61, 0]
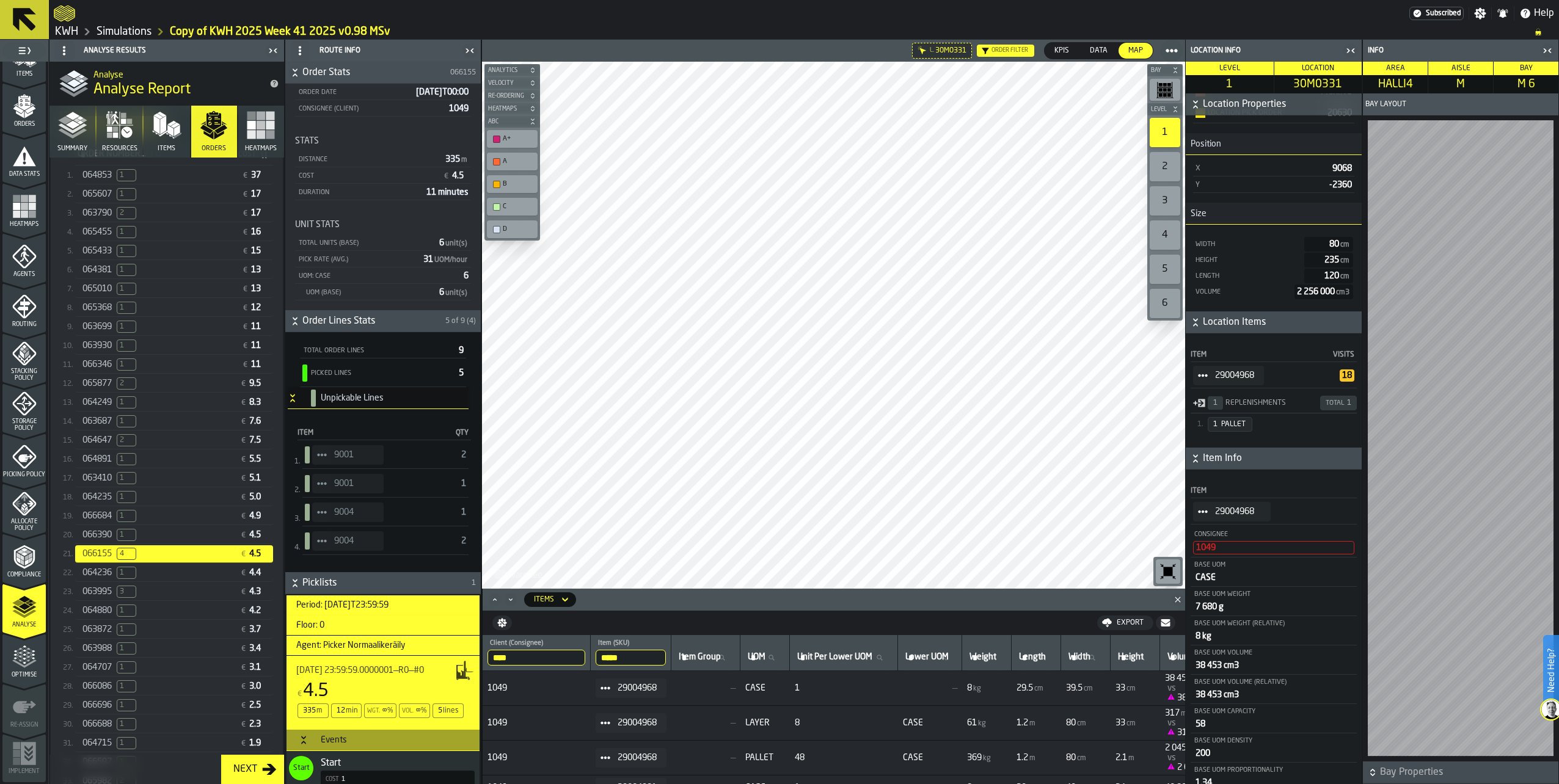
click at [328, 449] on span "StatList-item-9001" at bounding box center [322, 455] width 20 height 20
click at [328, 527] on li "Show Items" at bounding box center [356, 522] width 88 height 23
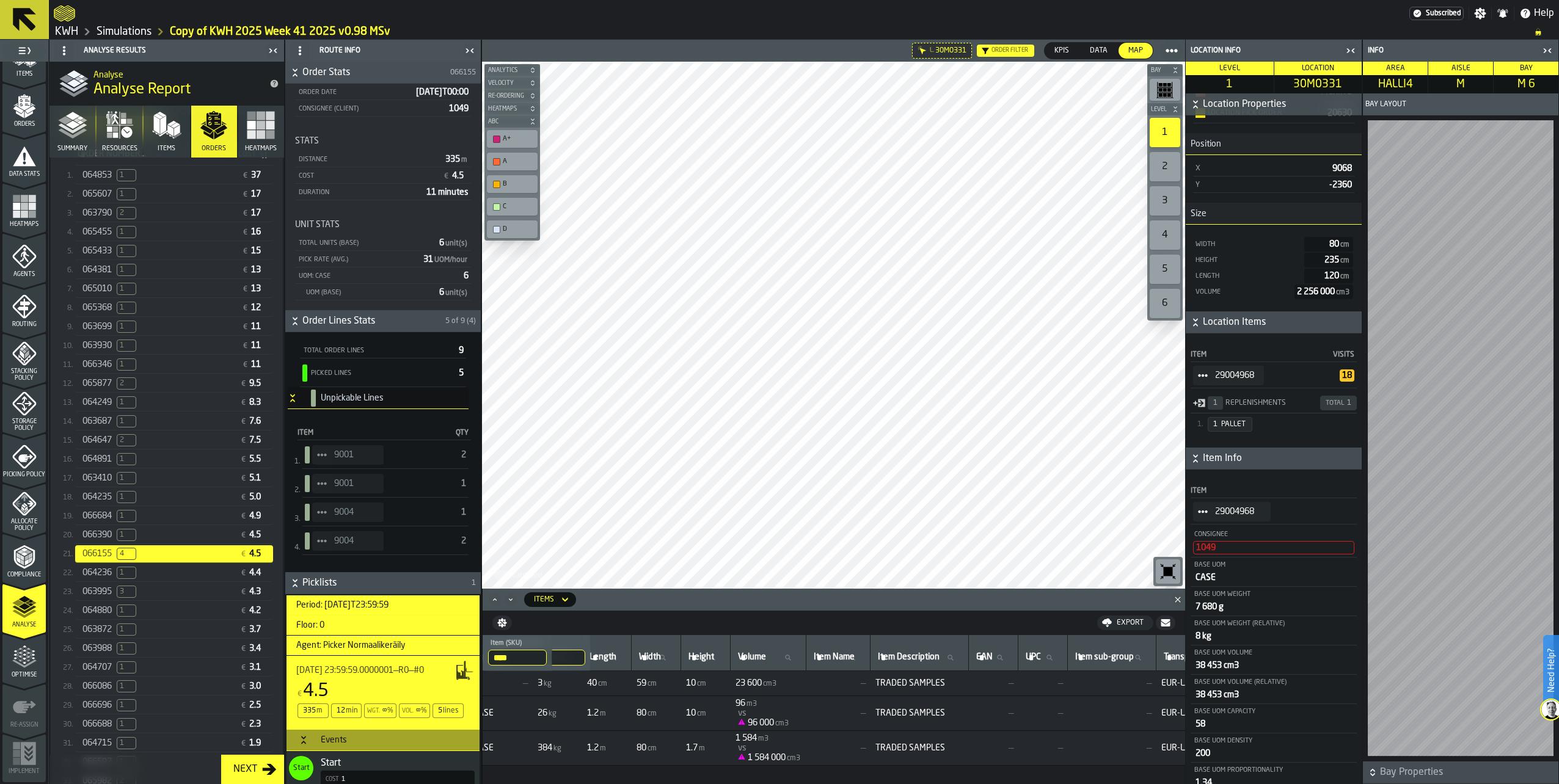
scroll to position [0, 0]
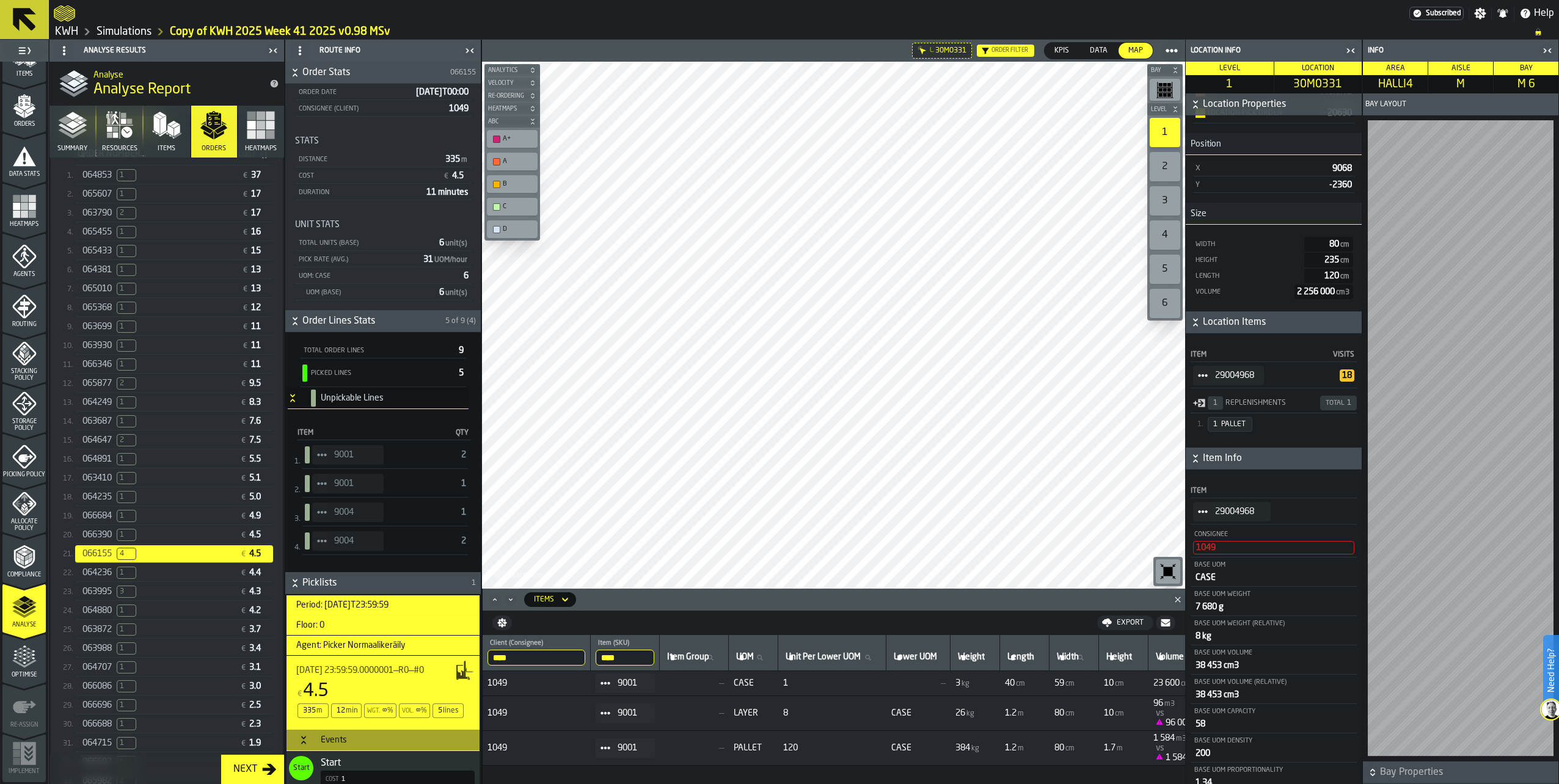
click at [136, 598] on span "3" at bounding box center [126, 592] width 20 height 12
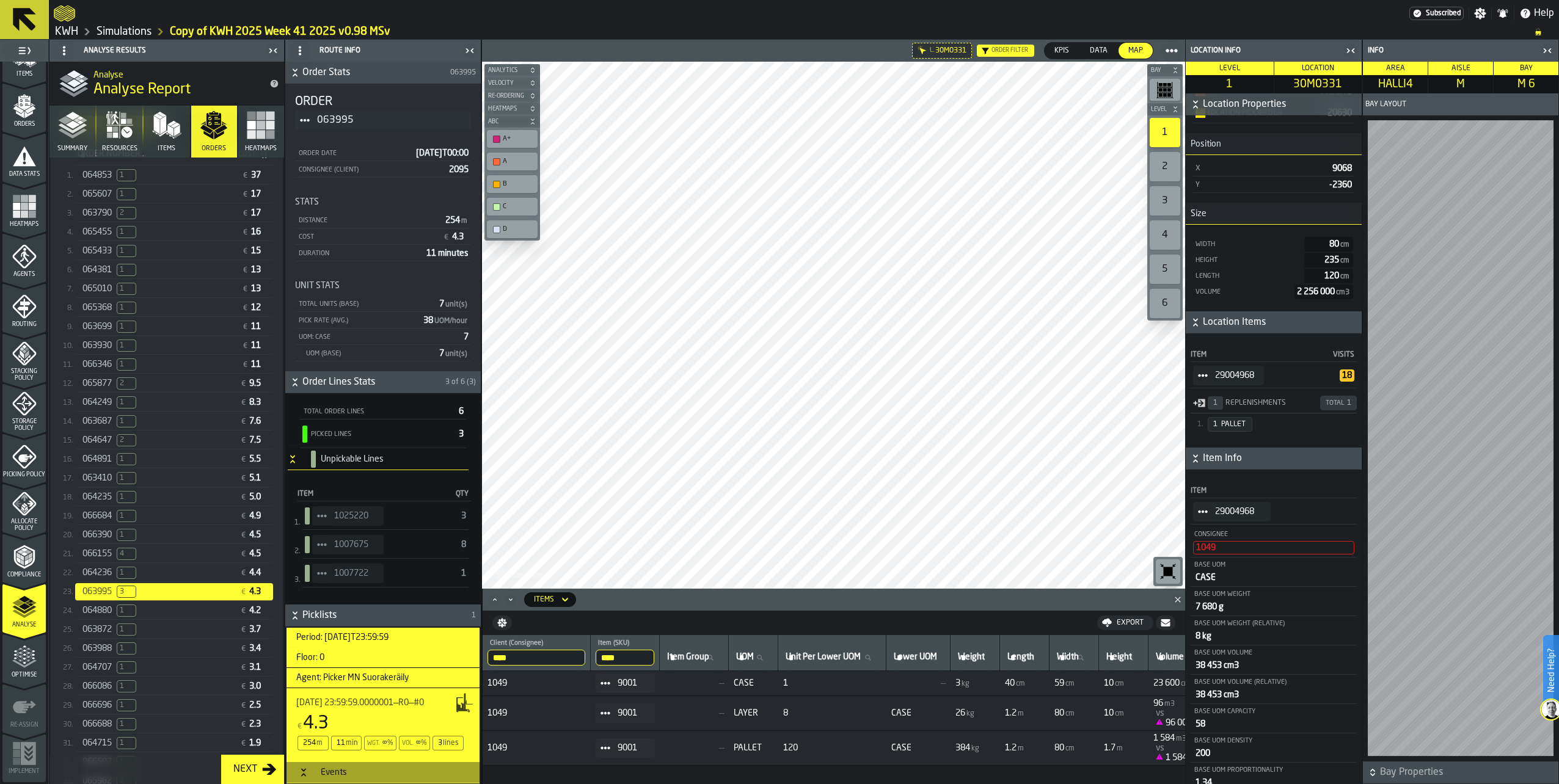
click at [322, 512] on icon "StatList-item-1025220" at bounding box center [322, 516] width 10 height 10
click at [347, 583] on div "Show Items" at bounding box center [355, 583] width 73 height 8
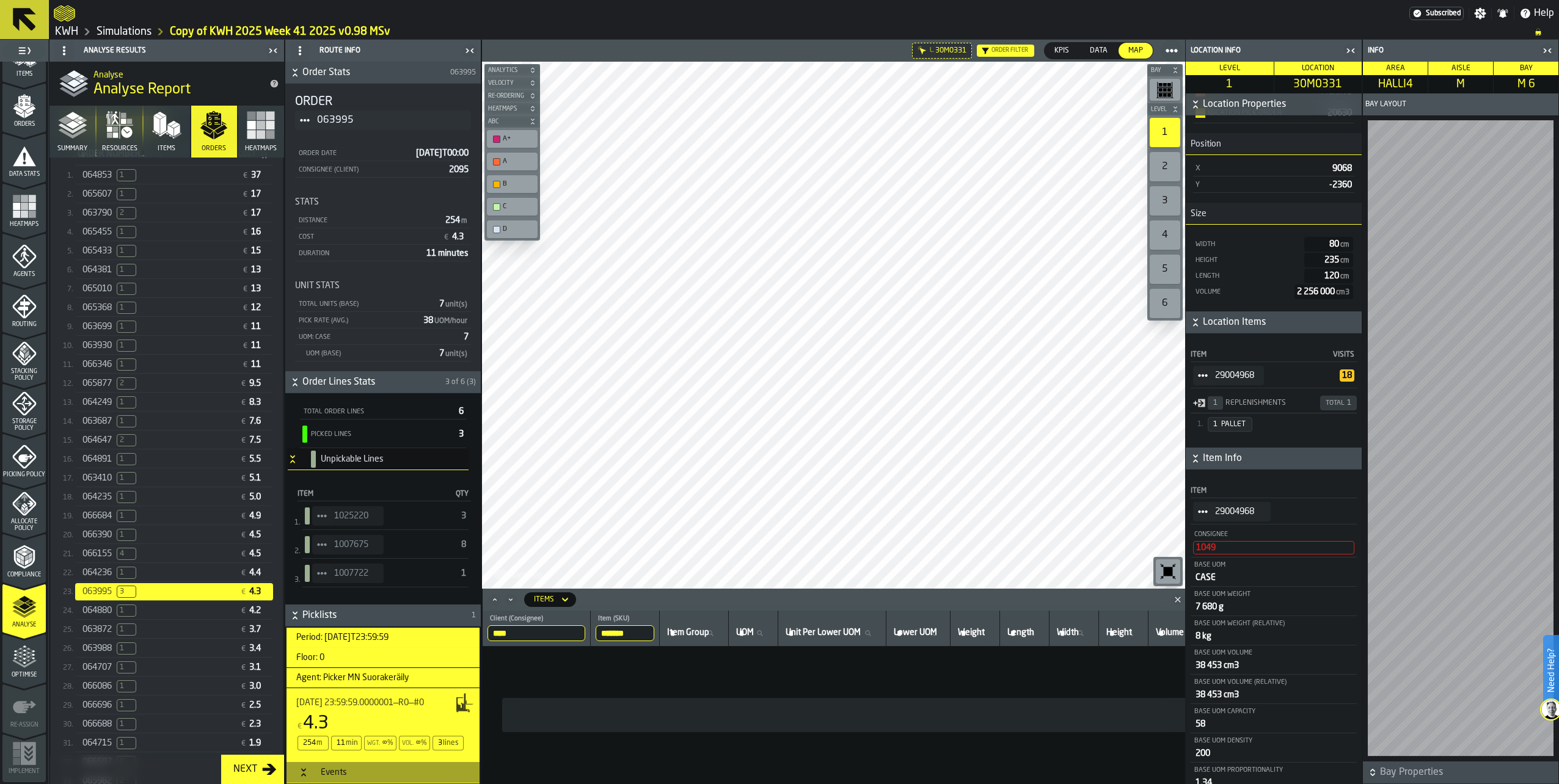
click at [321, 543] on icon "StatList-item-1007675" at bounding box center [322, 545] width 10 height 10
click at [342, 615] on li "Show Items" at bounding box center [356, 611] width 88 height 23
click at [315, 573] on span "StatList-item-1007722" at bounding box center [322, 573] width 20 height 20
click at [338, 641] on div "Show Items" at bounding box center [355, 640] width 73 height 8
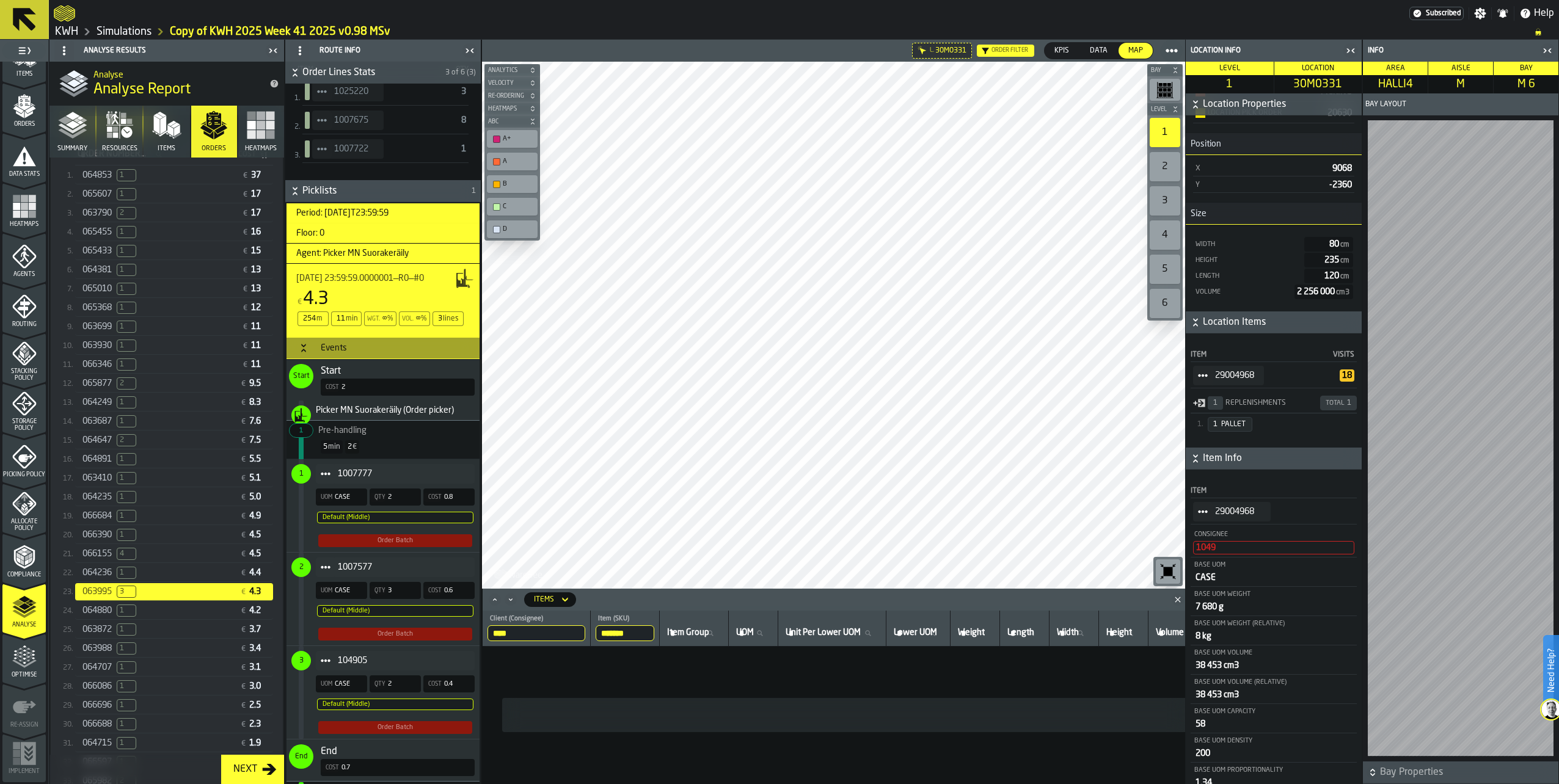
scroll to position [320, 0]
